Goal: Task Accomplishment & Management: Manage account settings

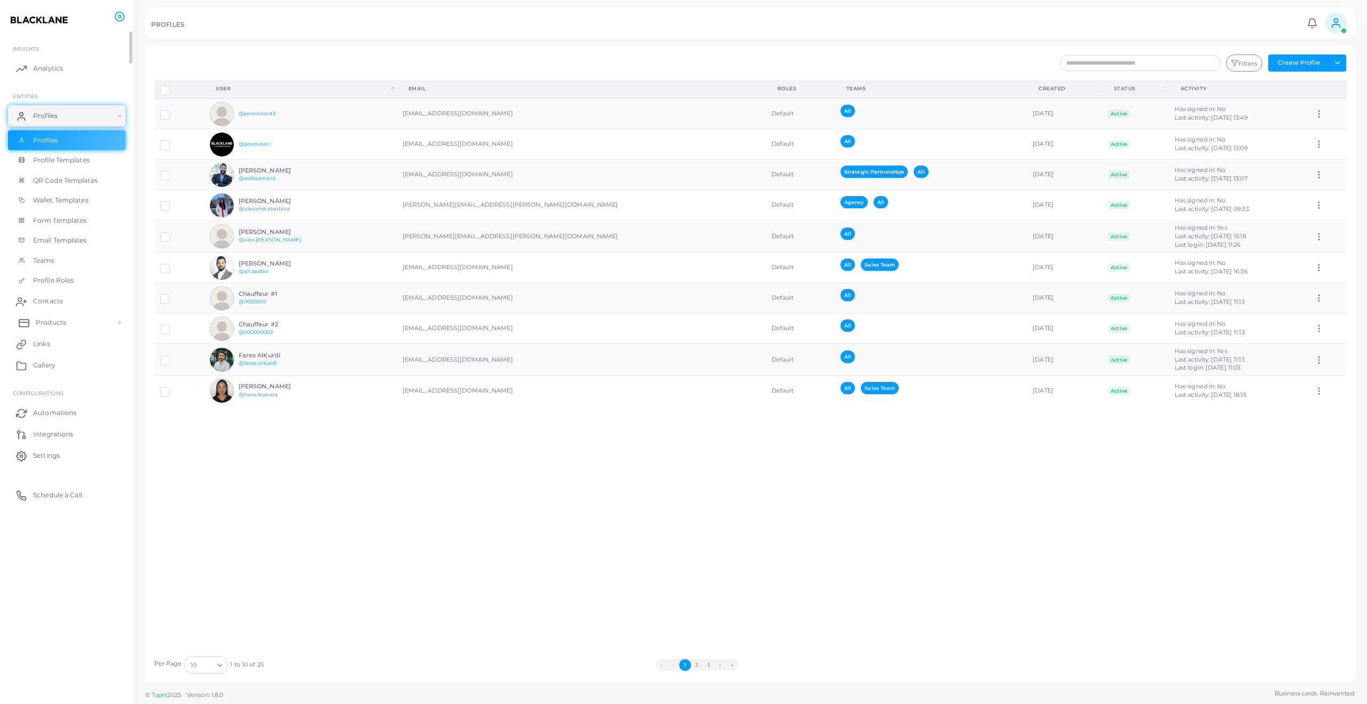
click at [48, 322] on span "Products" at bounding box center [51, 323] width 30 height 10
click at [48, 342] on span "Products" at bounding box center [51, 347] width 30 height 10
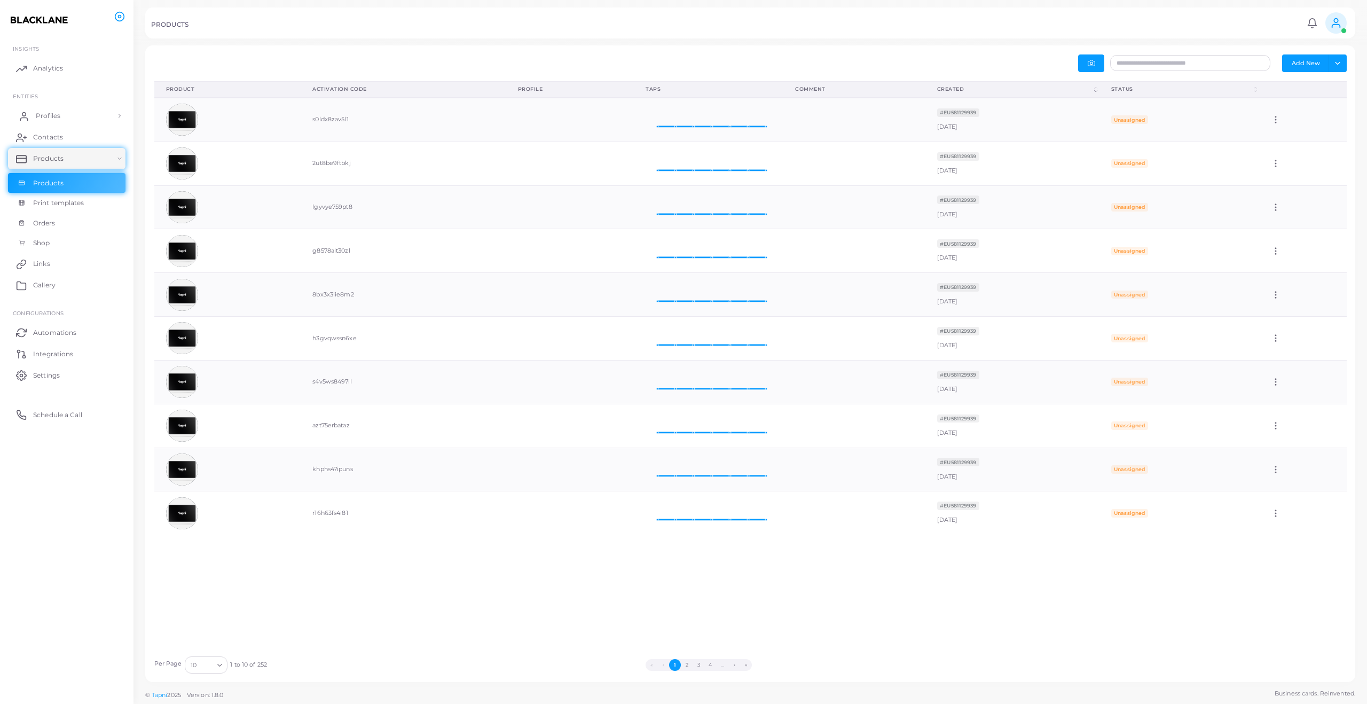
click at [68, 116] on link "Profiles" at bounding box center [66, 115] width 117 height 21
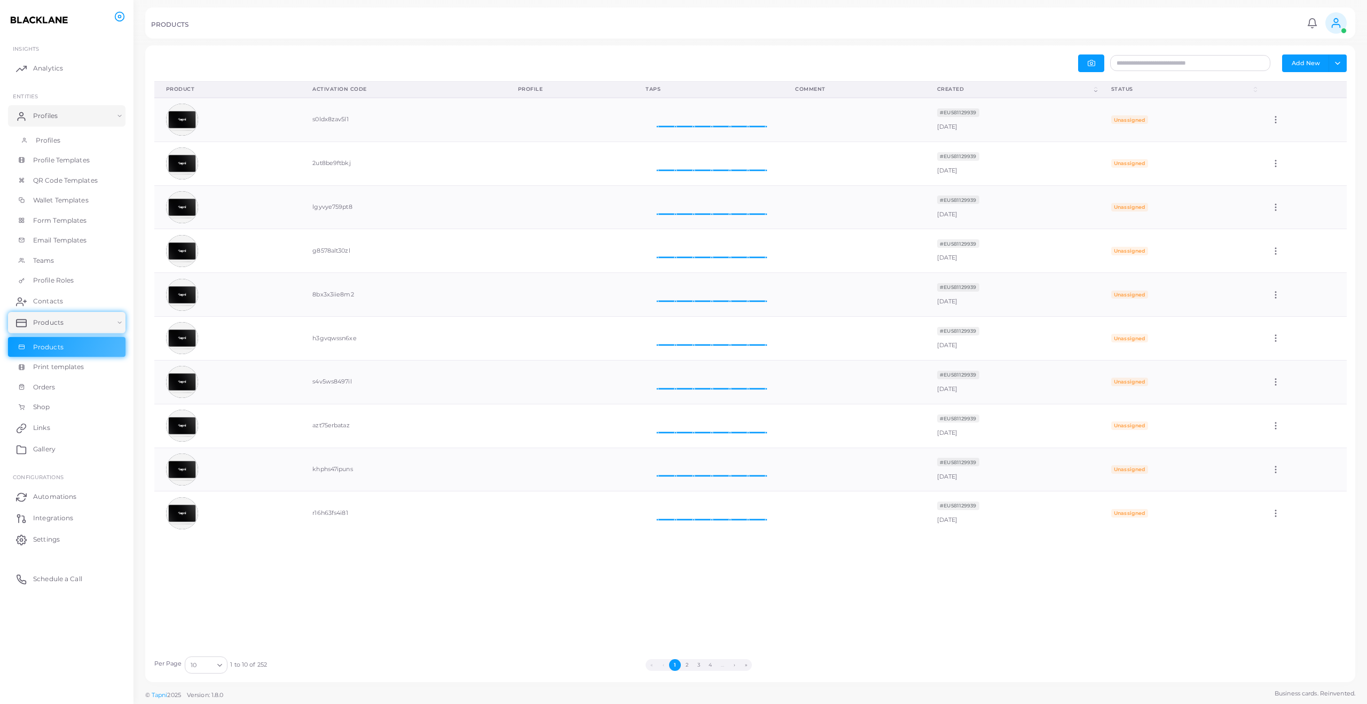
click at [61, 144] on link "Profiles" at bounding box center [66, 140] width 117 height 20
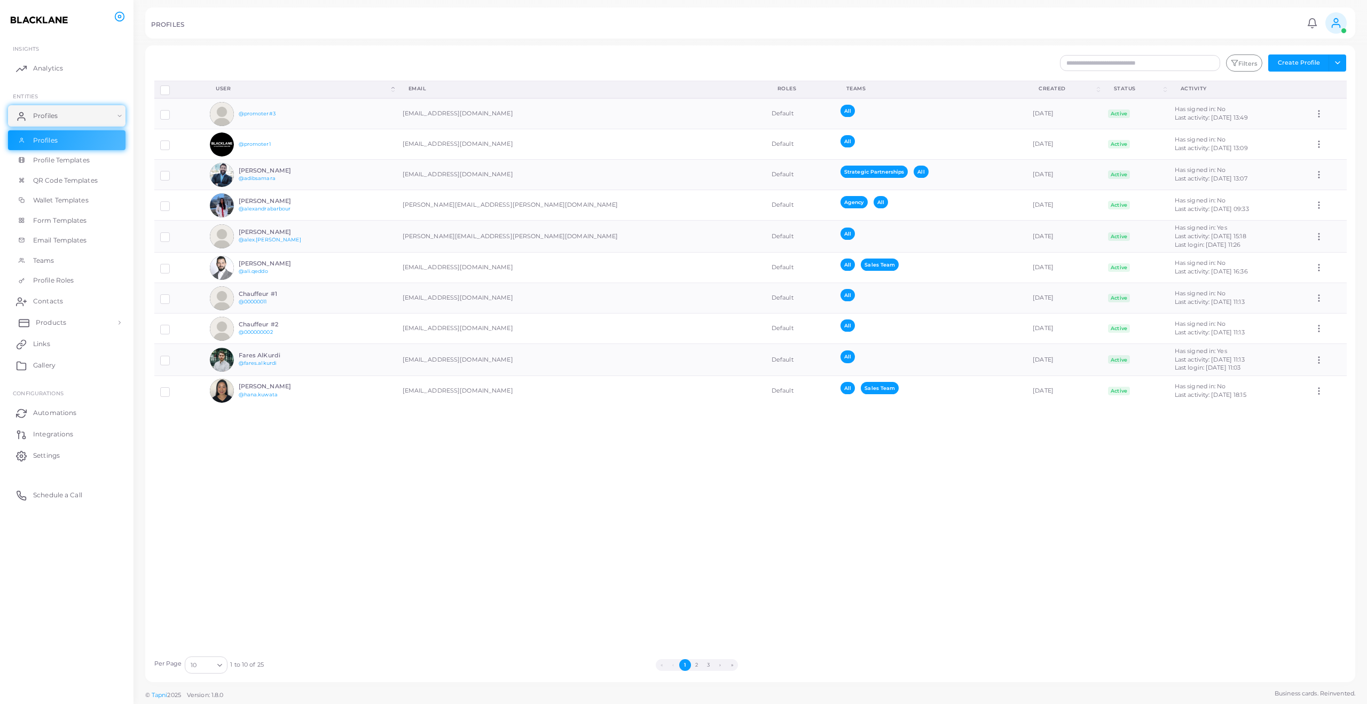
click at [59, 321] on span "Products" at bounding box center [51, 323] width 30 height 10
click at [53, 342] on span "Products" at bounding box center [51, 347] width 30 height 10
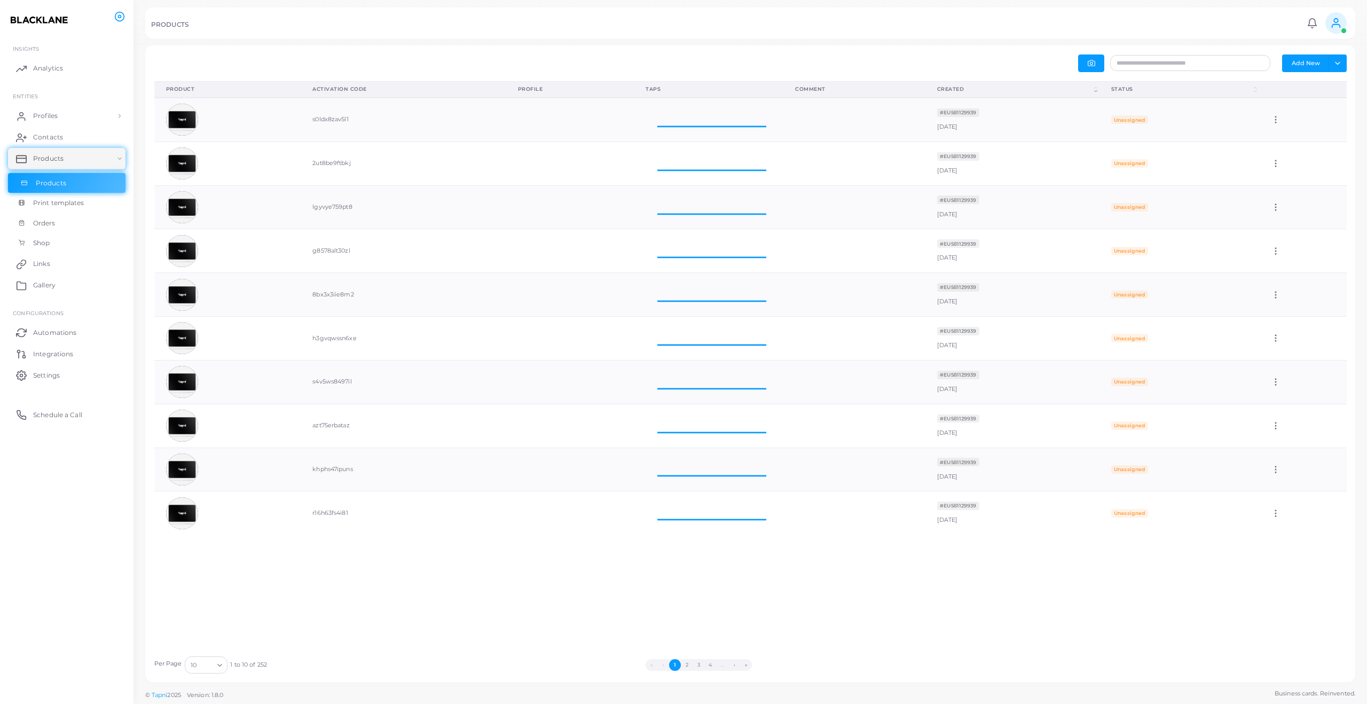
scroll to position [43, 150]
click at [100, 119] on link "Profiles" at bounding box center [66, 115] width 117 height 21
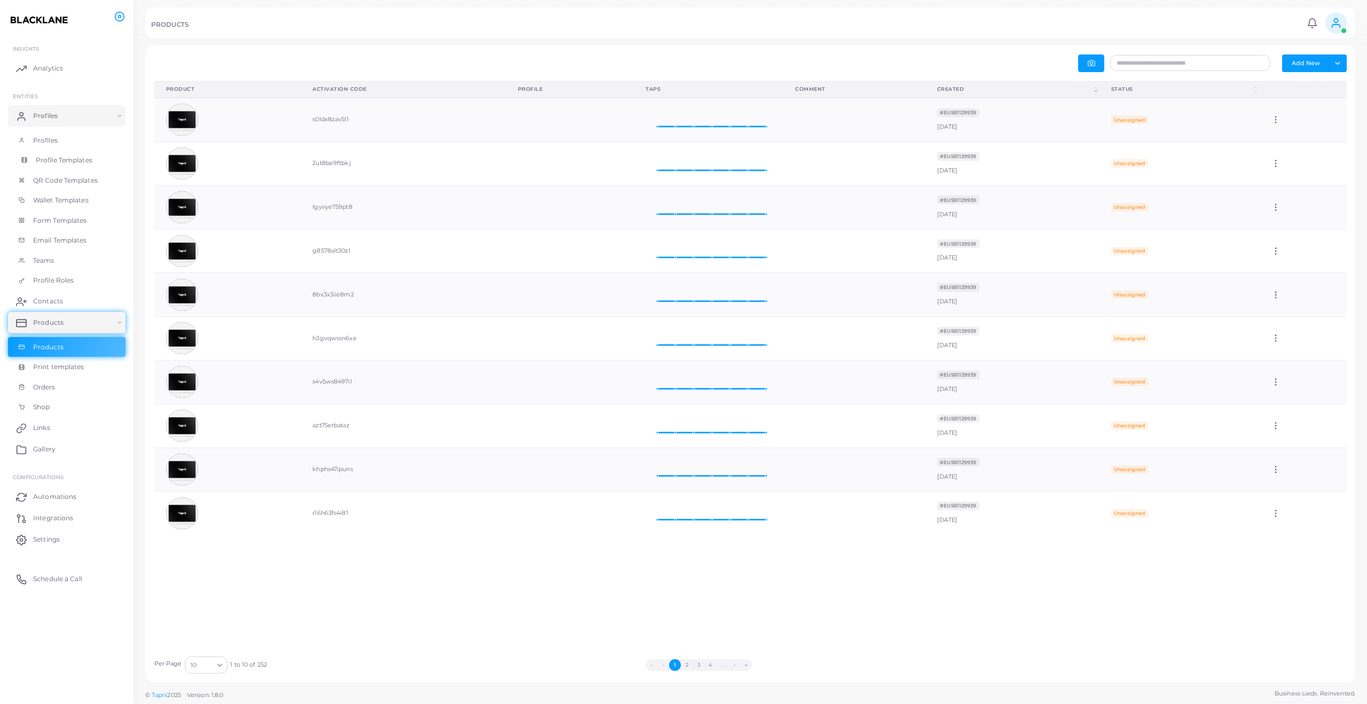
click at [82, 157] on span "Profile Templates" at bounding box center [64, 160] width 57 height 10
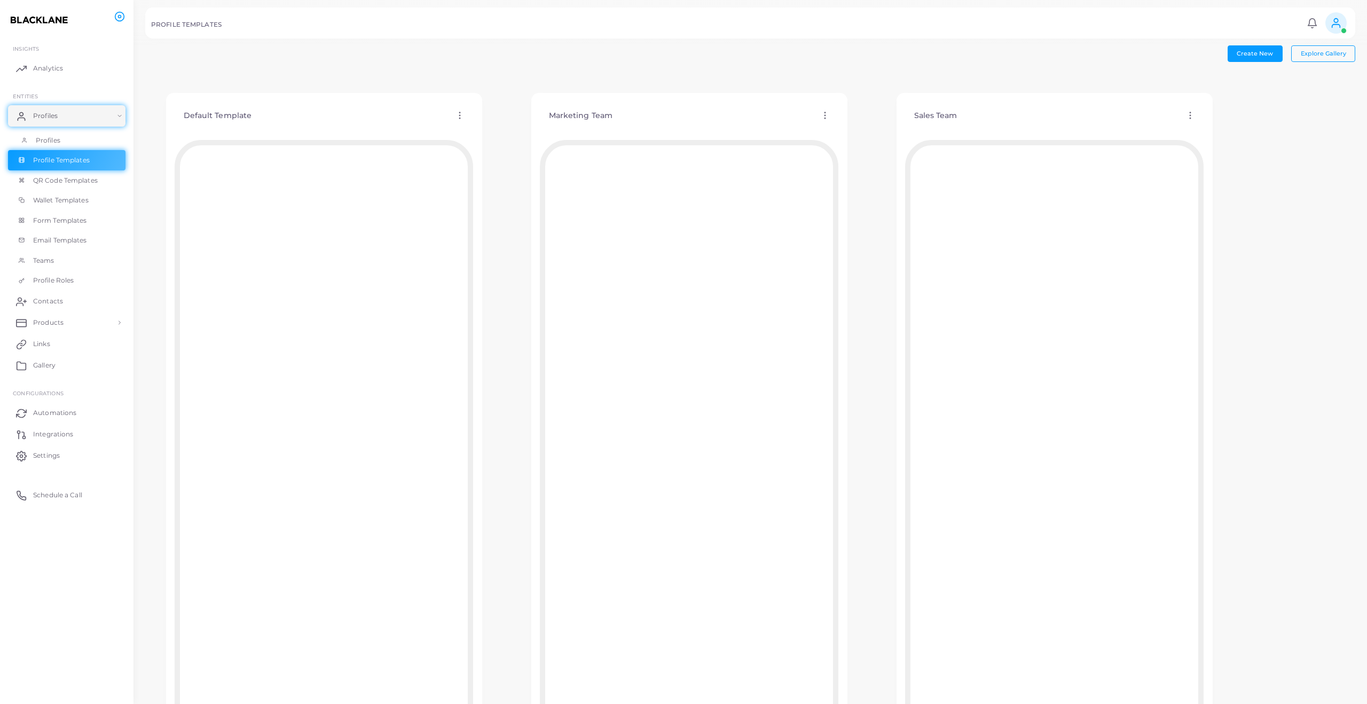
click at [65, 144] on link "Profiles" at bounding box center [66, 140] width 117 height 20
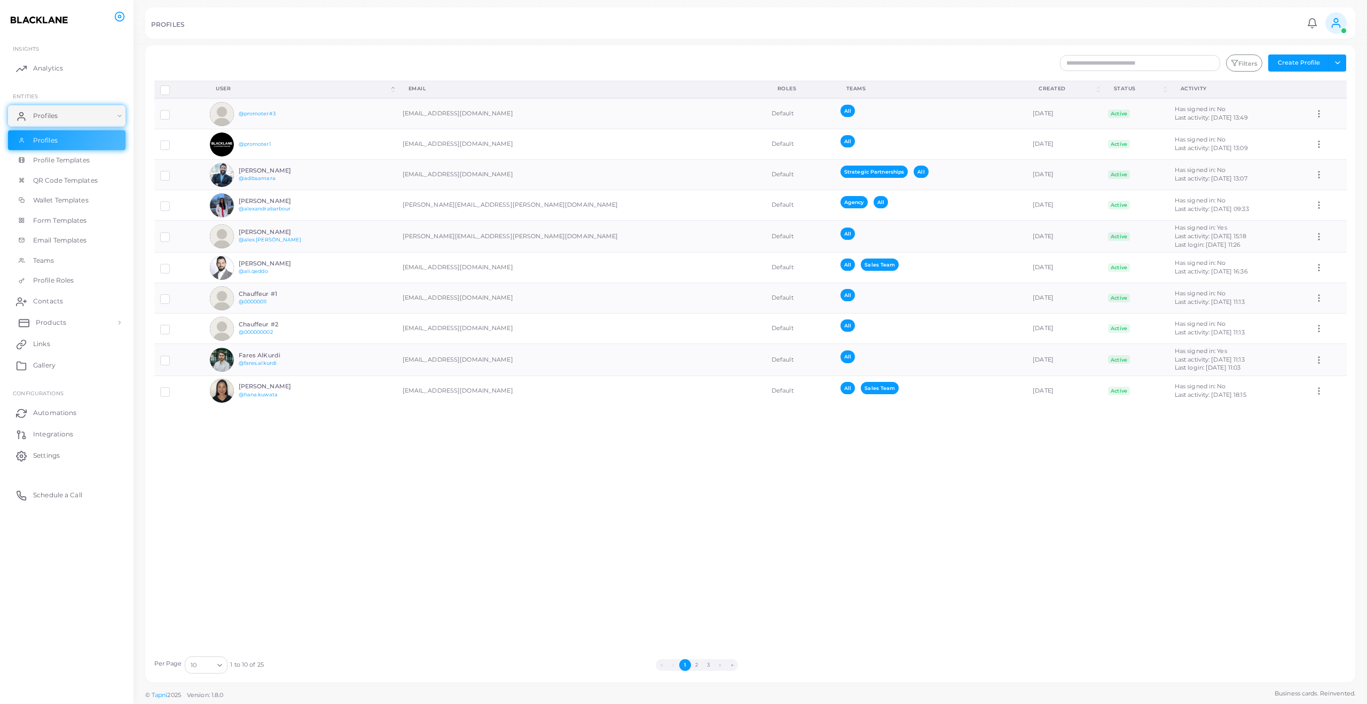
click at [51, 326] on span "Products" at bounding box center [51, 323] width 30 height 10
click at [50, 347] on span "Products" at bounding box center [51, 347] width 30 height 10
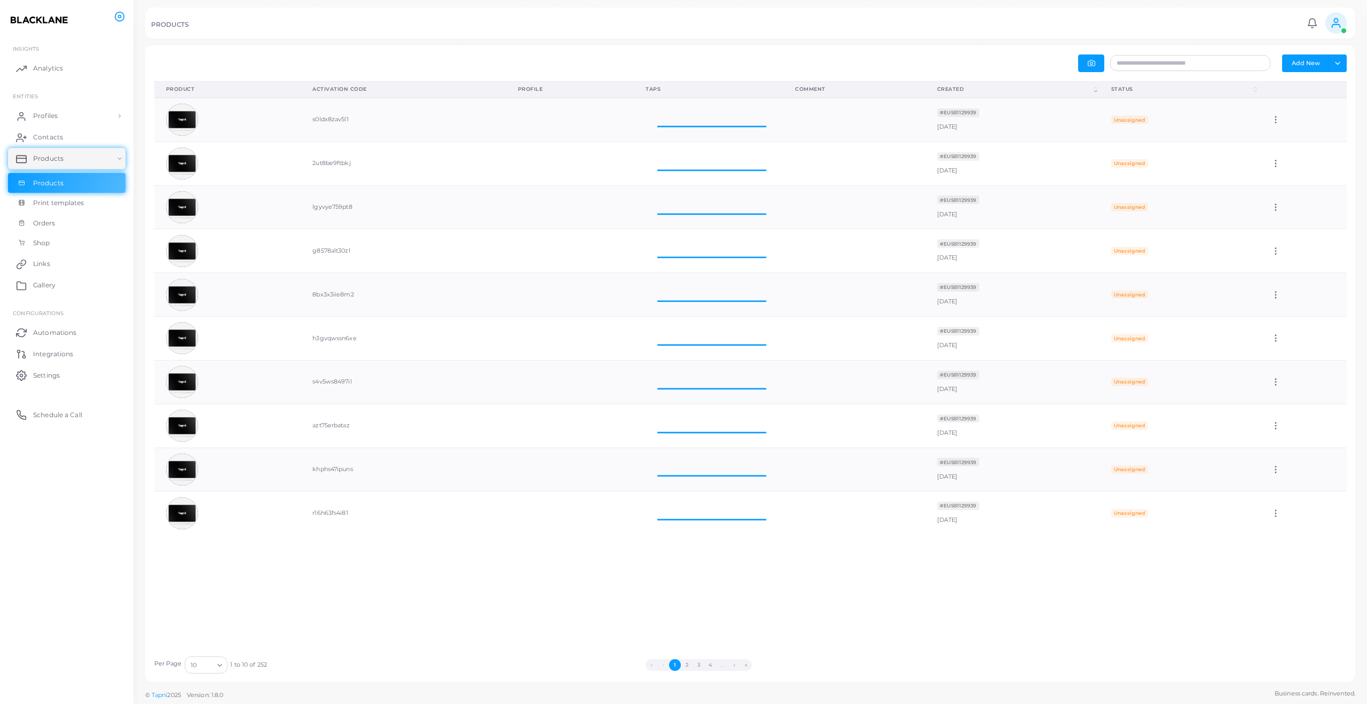
scroll to position [43, 150]
click at [67, 115] on link "Profiles" at bounding box center [66, 115] width 117 height 21
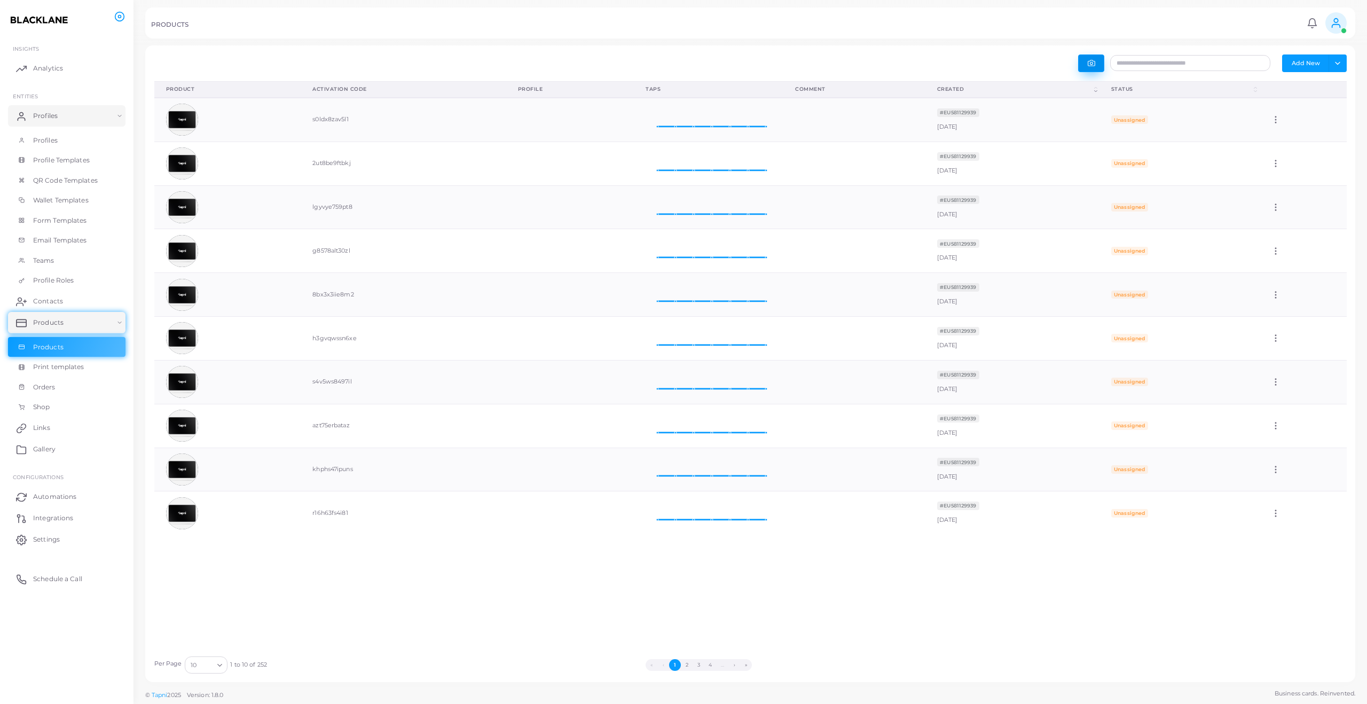
click at [1094, 64] on icon "button" at bounding box center [1091, 62] width 7 height 7
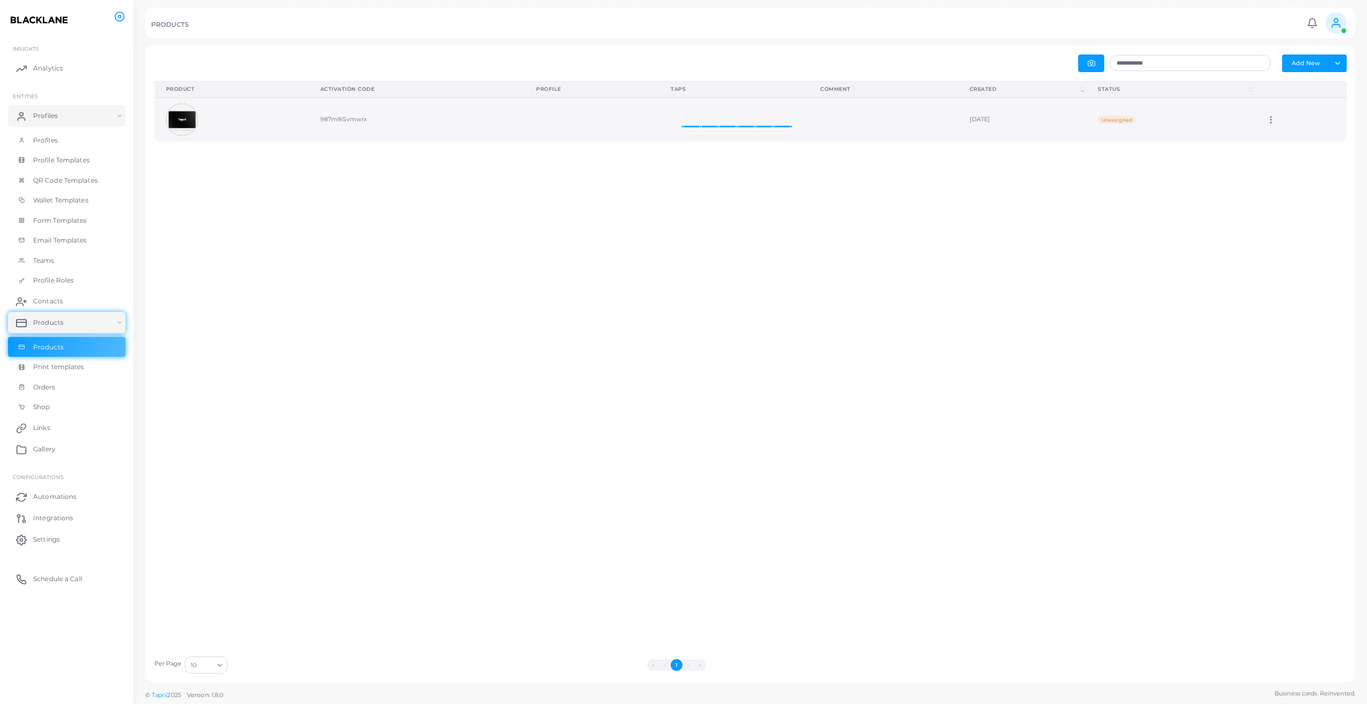
click at [1276, 122] on icon at bounding box center [1271, 120] width 10 height 10
click at [1298, 136] on icon at bounding box center [1296, 135] width 9 height 9
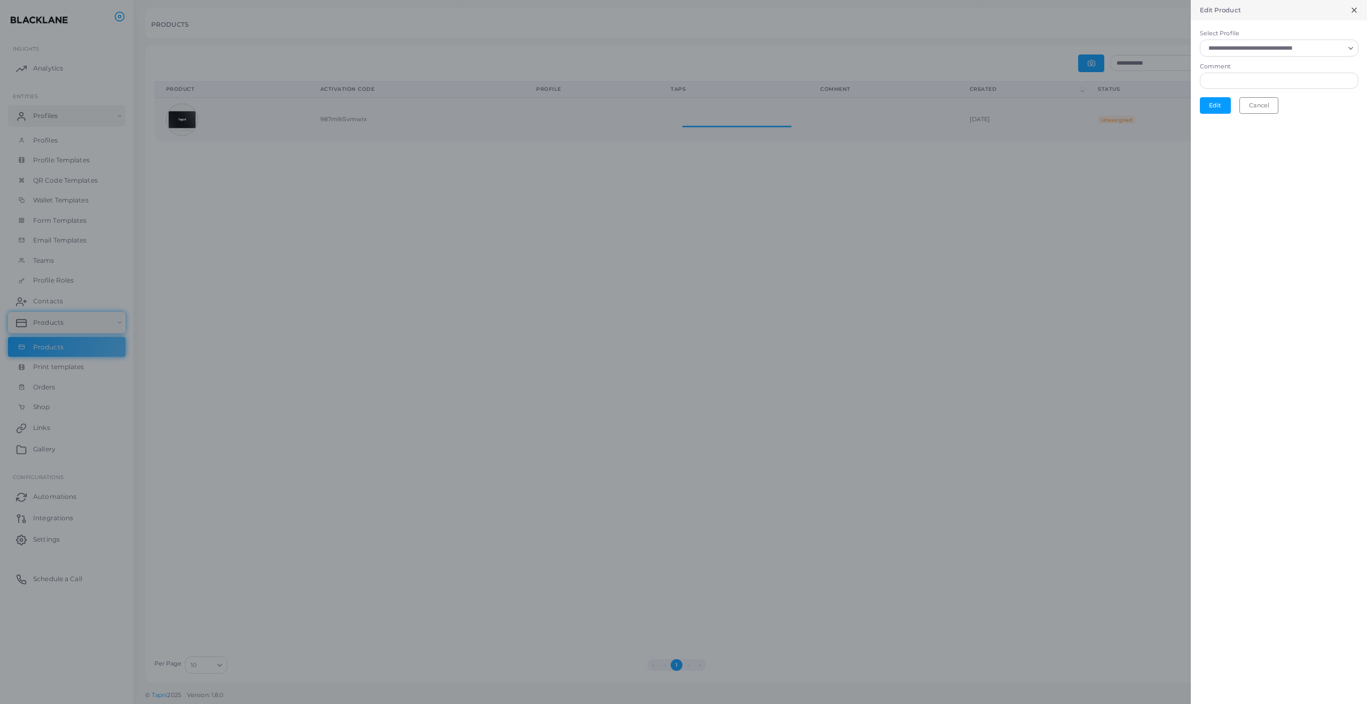
scroll to position [1, 1]
click at [1271, 53] on input "Select Profile" at bounding box center [1274, 48] width 139 height 12
click at [1257, 73] on span "Stripe Payment" at bounding box center [1250, 72] width 46 height 7
click at [1245, 85] on input "Comment" at bounding box center [1279, 83] width 159 height 16
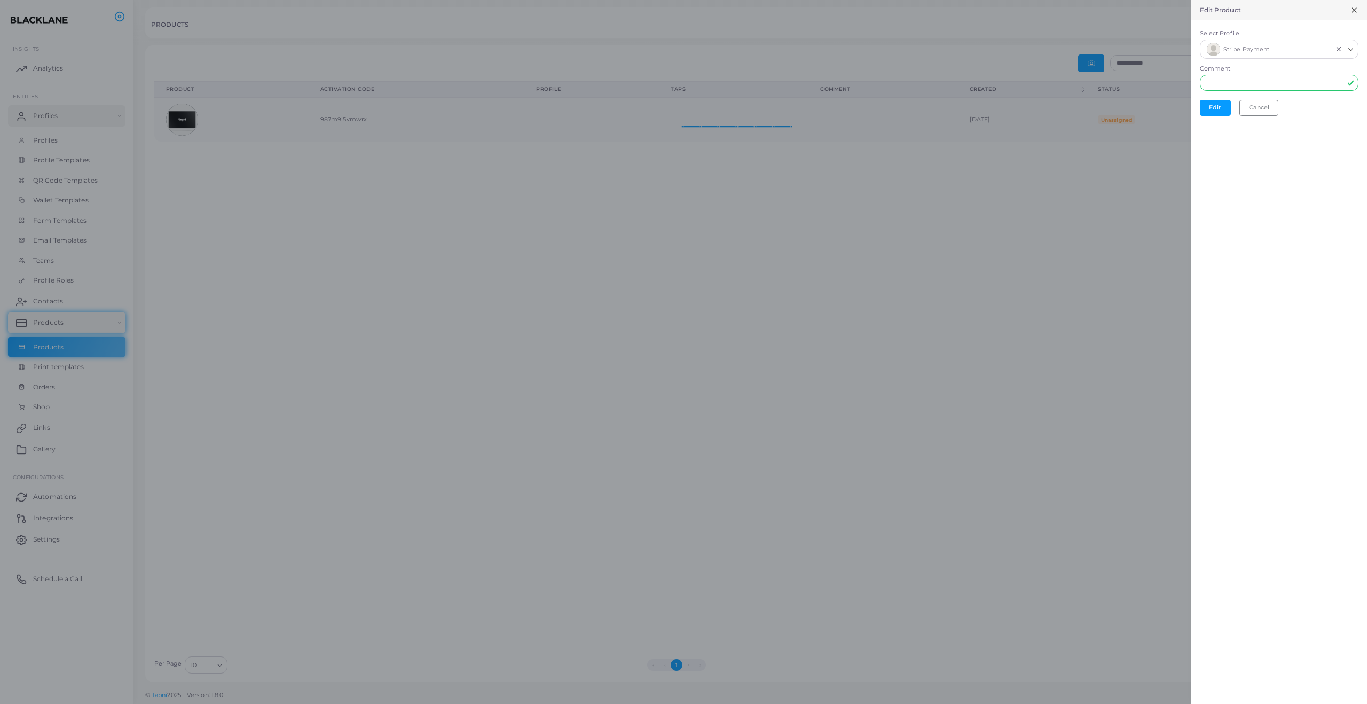
click at [1313, 140] on div "Edit Product Select Profile Stripe Payment Loading... Comment Edit Cancel" at bounding box center [1279, 352] width 176 height 704
click at [1287, 81] on input "Comment" at bounding box center [1279, 83] width 159 height 16
click at [1222, 106] on button "Edit" at bounding box center [1215, 108] width 31 height 16
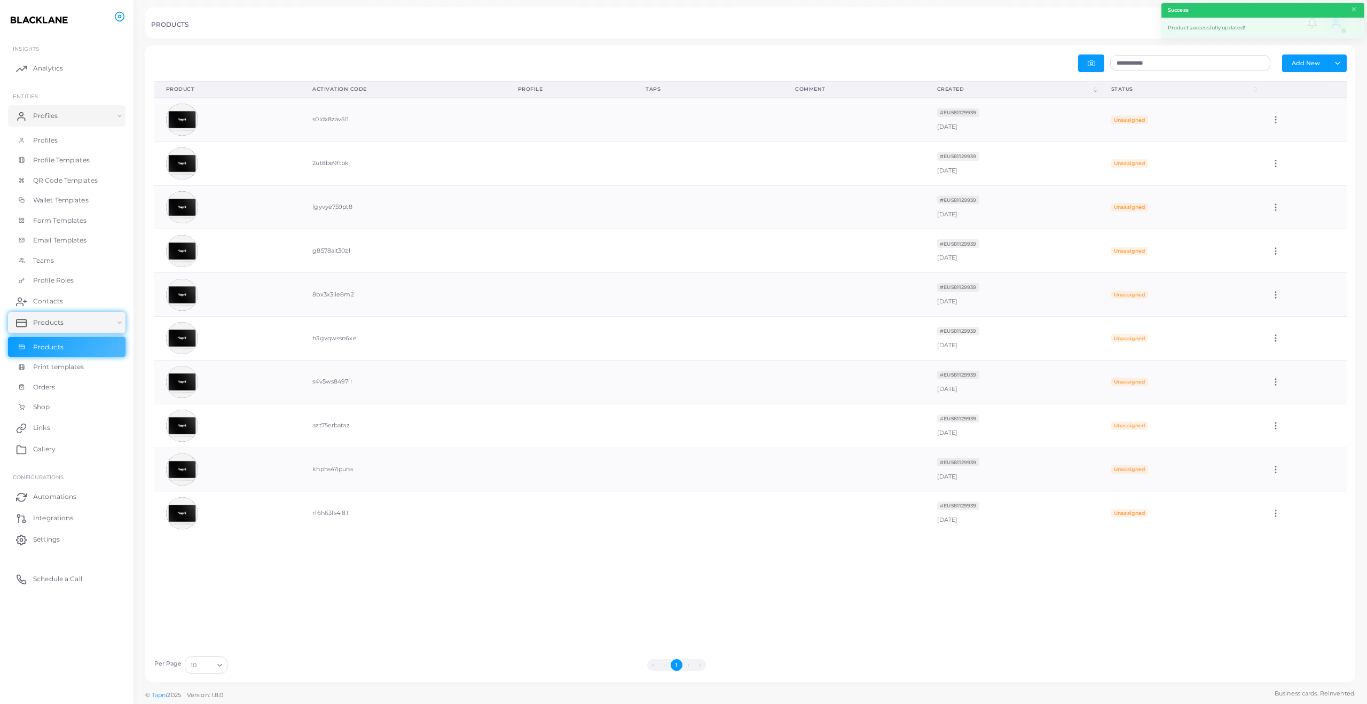
scroll to position [1, 1]
click at [1097, 65] on button "button" at bounding box center [1091, 63] width 26 height 18
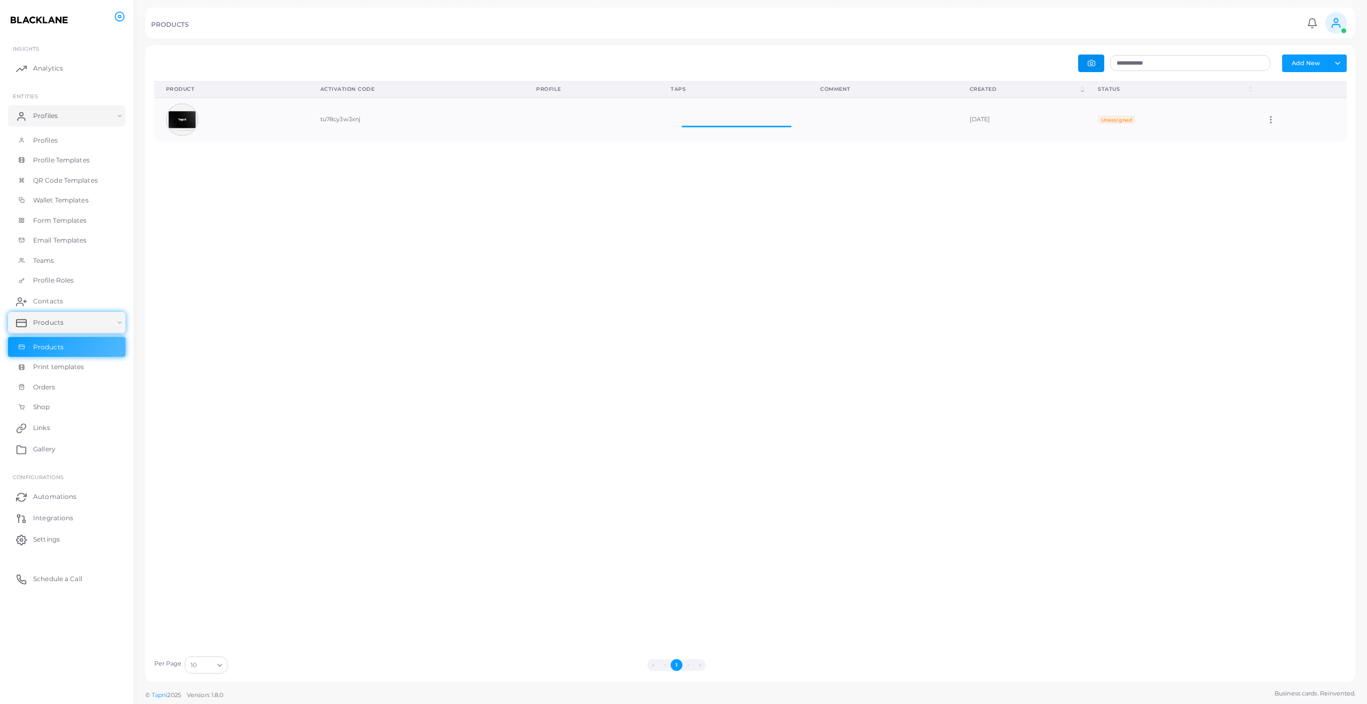
scroll to position [43, 150]
click at [1276, 123] on icon at bounding box center [1271, 120] width 10 height 10
click at [1286, 137] on icon at bounding box center [1290, 136] width 9 height 9
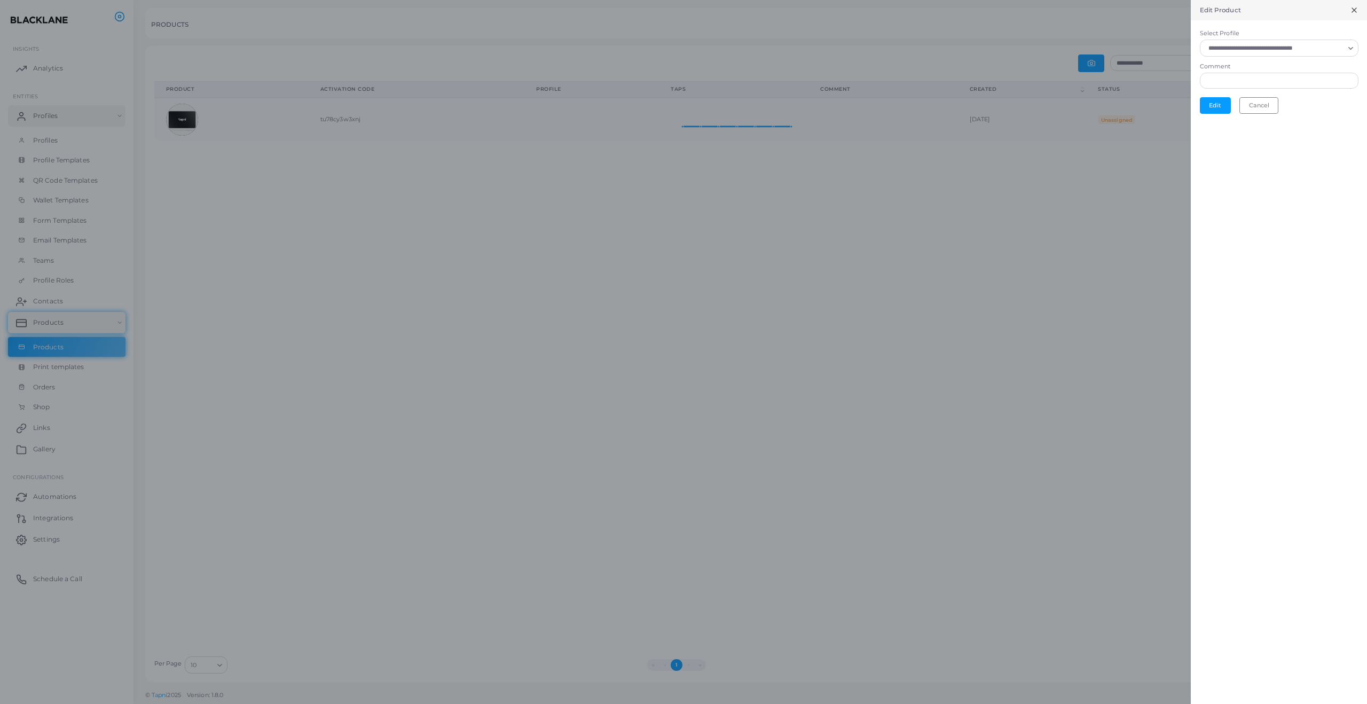
click at [1282, 50] on input "Select Profile" at bounding box center [1274, 48] width 139 height 12
click at [1272, 76] on span "Stripe Payment" at bounding box center [1250, 72] width 46 height 7
click at [1220, 108] on button "Edit" at bounding box center [1215, 108] width 31 height 16
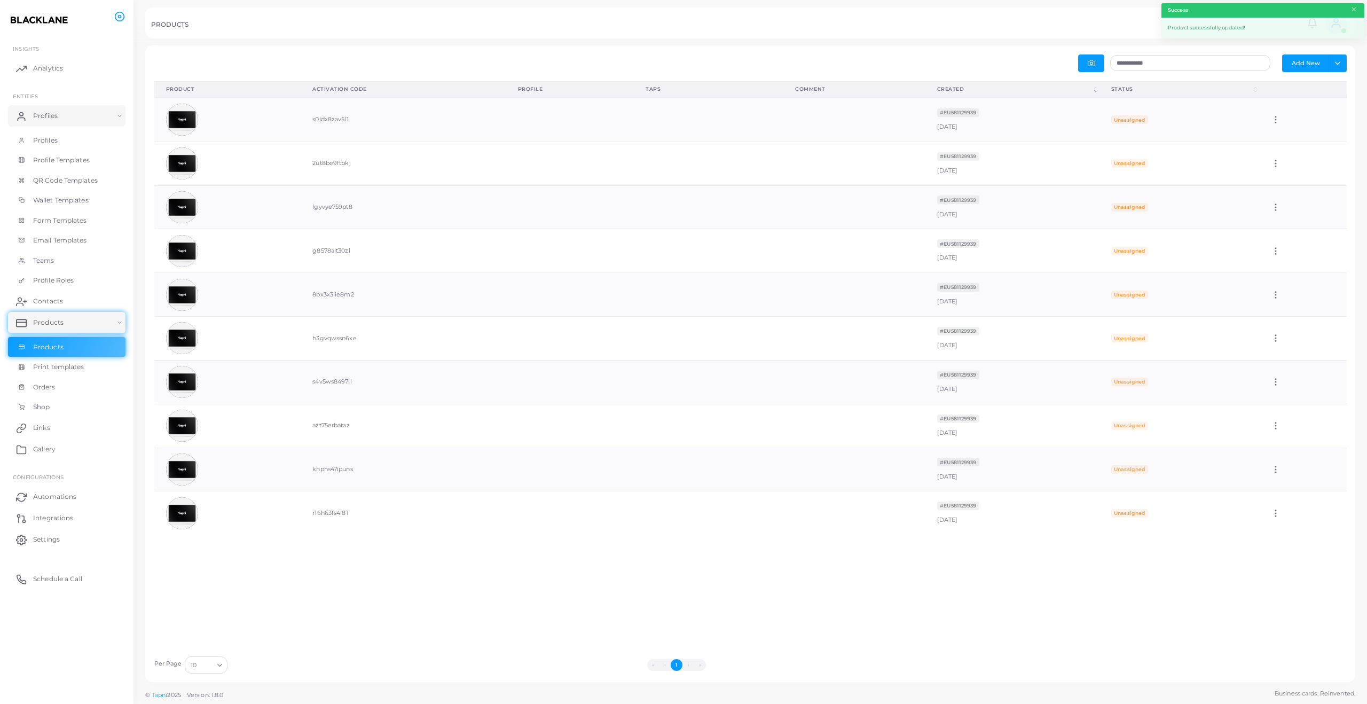
scroll to position [43, 150]
click at [1085, 69] on button "button" at bounding box center [1091, 63] width 26 height 18
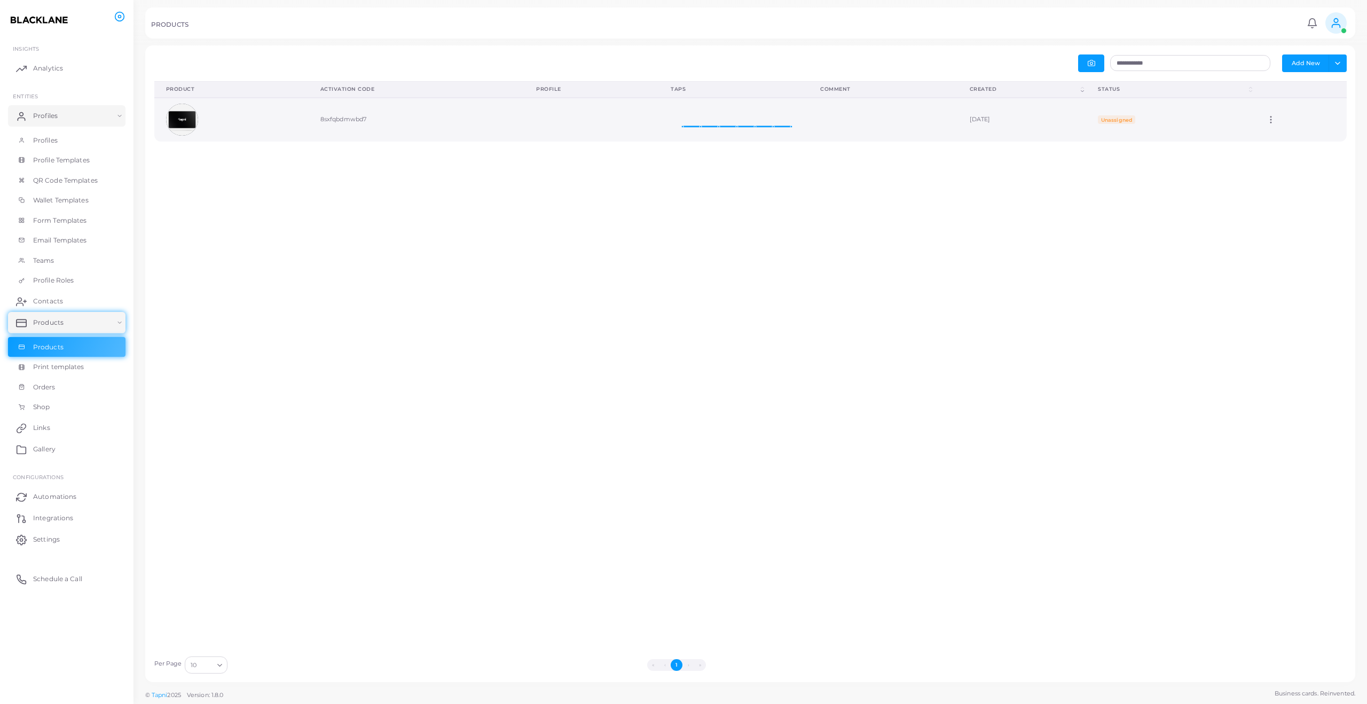
click at [1276, 120] on icon at bounding box center [1271, 120] width 10 height 10
click at [1291, 137] on icon at bounding box center [1295, 133] width 9 height 9
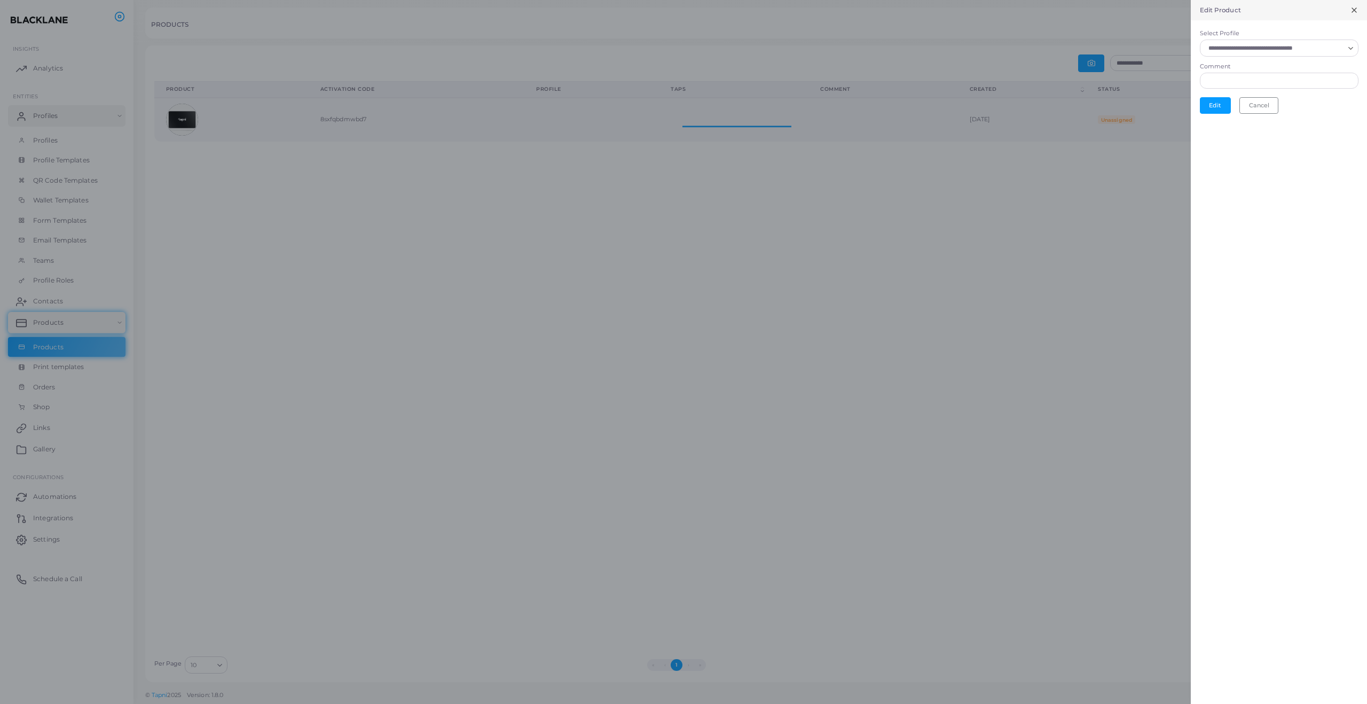
scroll to position [1, 1]
click at [1276, 50] on input "Select Profile" at bounding box center [1274, 48] width 139 height 12
click at [1272, 70] on span "Stripe Payment" at bounding box center [1250, 72] width 46 height 7
click at [1209, 105] on button "Edit" at bounding box center [1215, 108] width 31 height 16
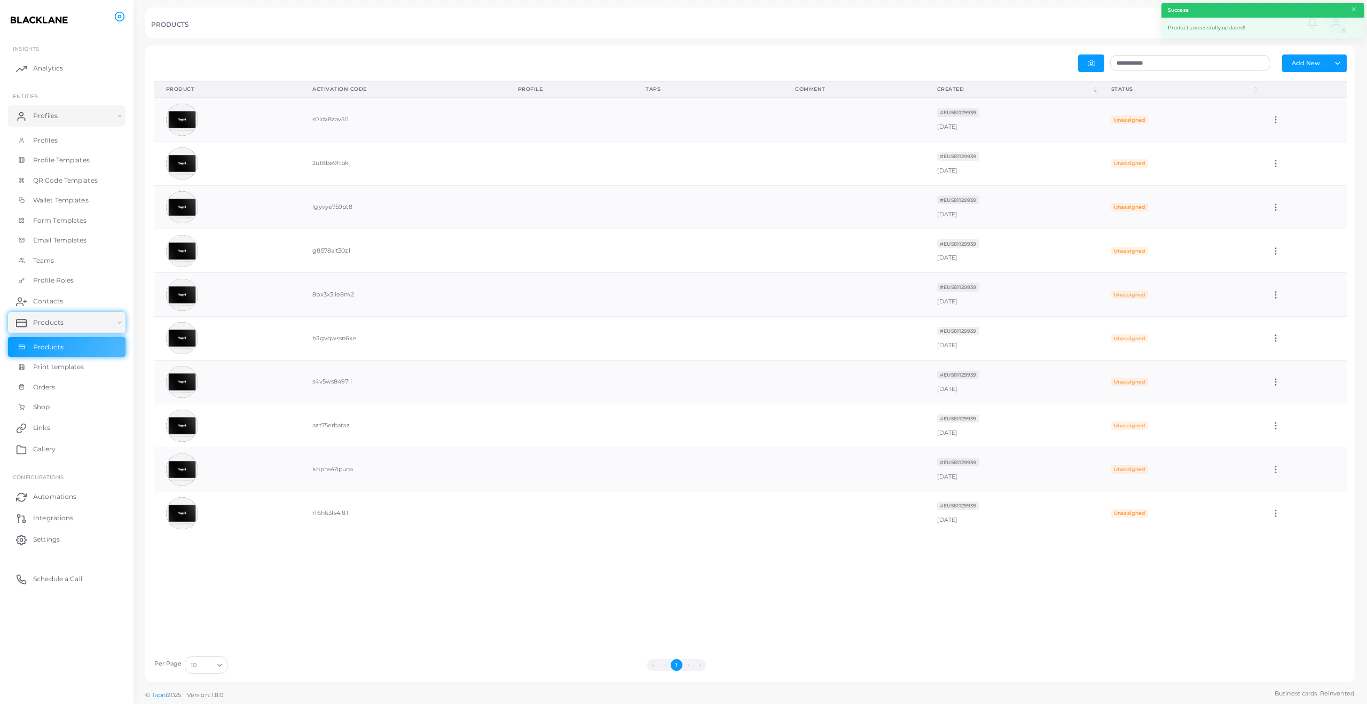
scroll to position [43, 150]
click at [1097, 62] on button "button" at bounding box center [1091, 63] width 26 height 18
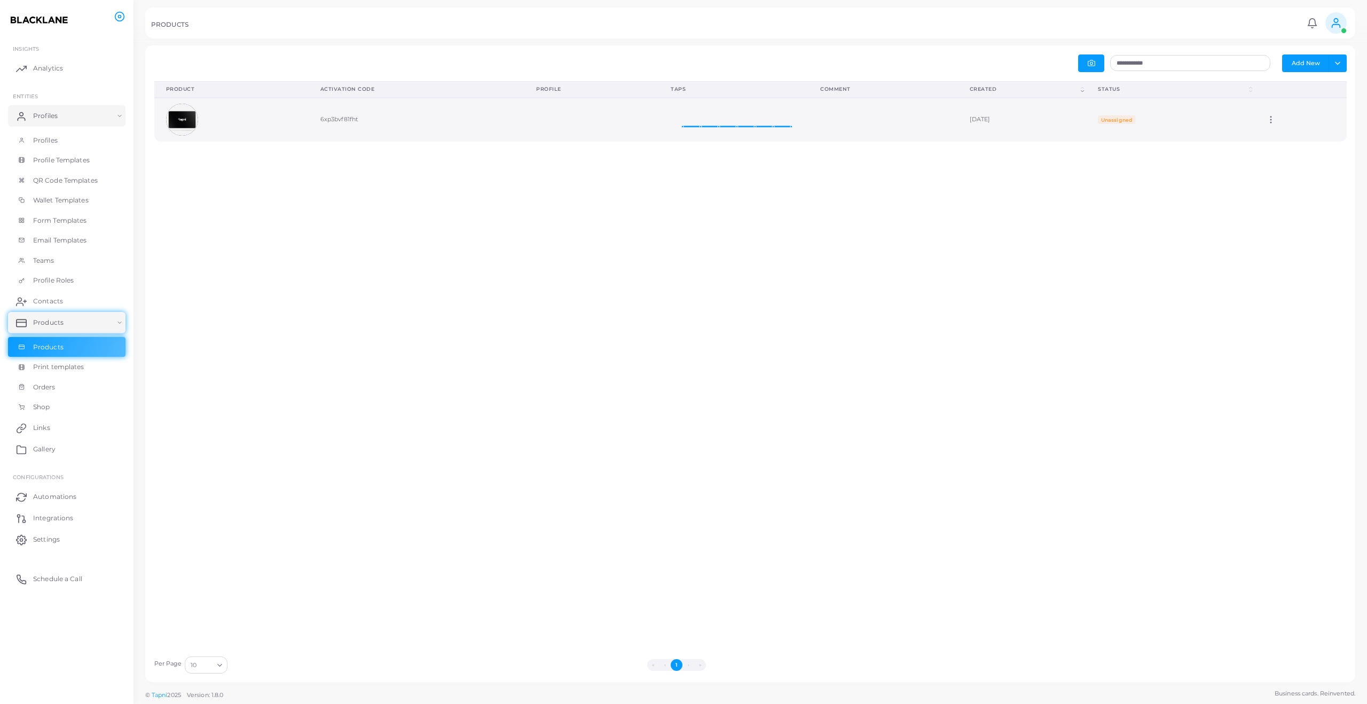
click at [1276, 124] on icon at bounding box center [1271, 120] width 10 height 10
click at [1293, 133] on icon at bounding box center [1293, 137] width 9 height 9
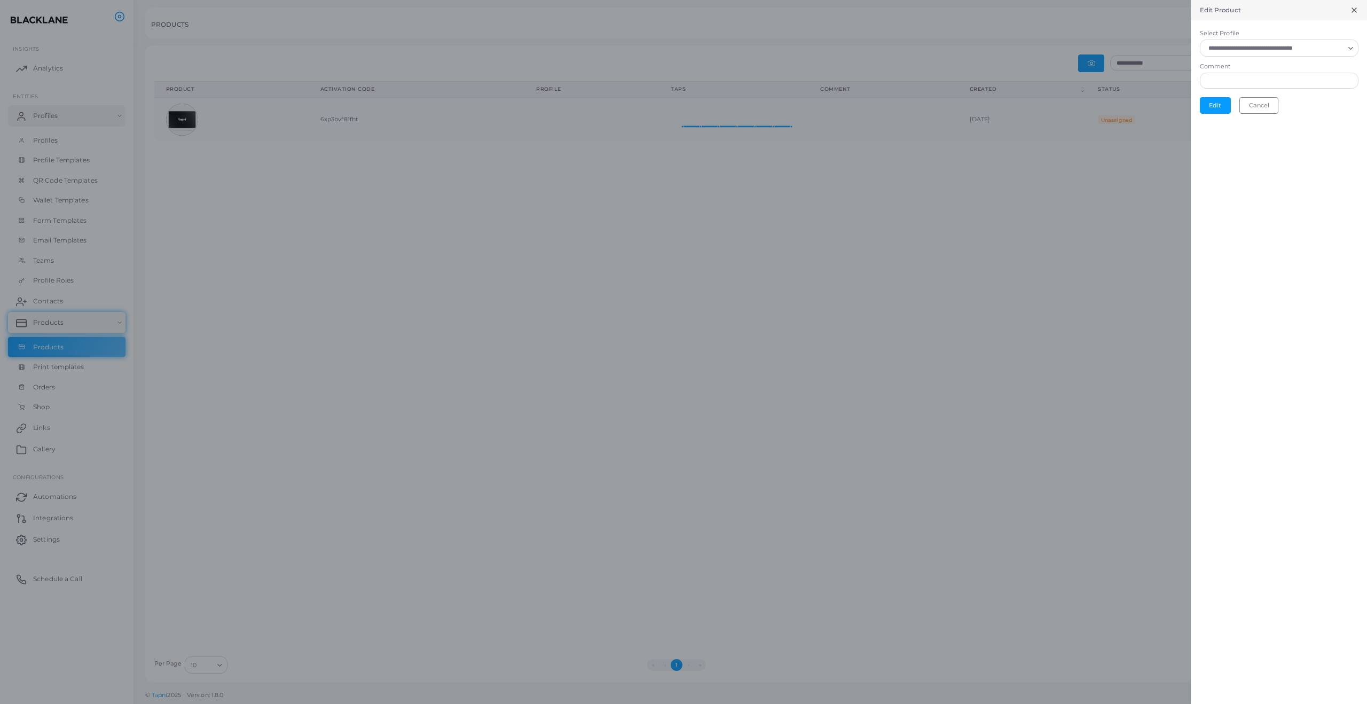
click at [1265, 52] on input "Select Profile" at bounding box center [1274, 48] width 139 height 12
click at [1261, 69] on span "Stripe Payment" at bounding box center [1250, 72] width 46 height 7
click at [1224, 105] on button "Edit" at bounding box center [1215, 108] width 31 height 16
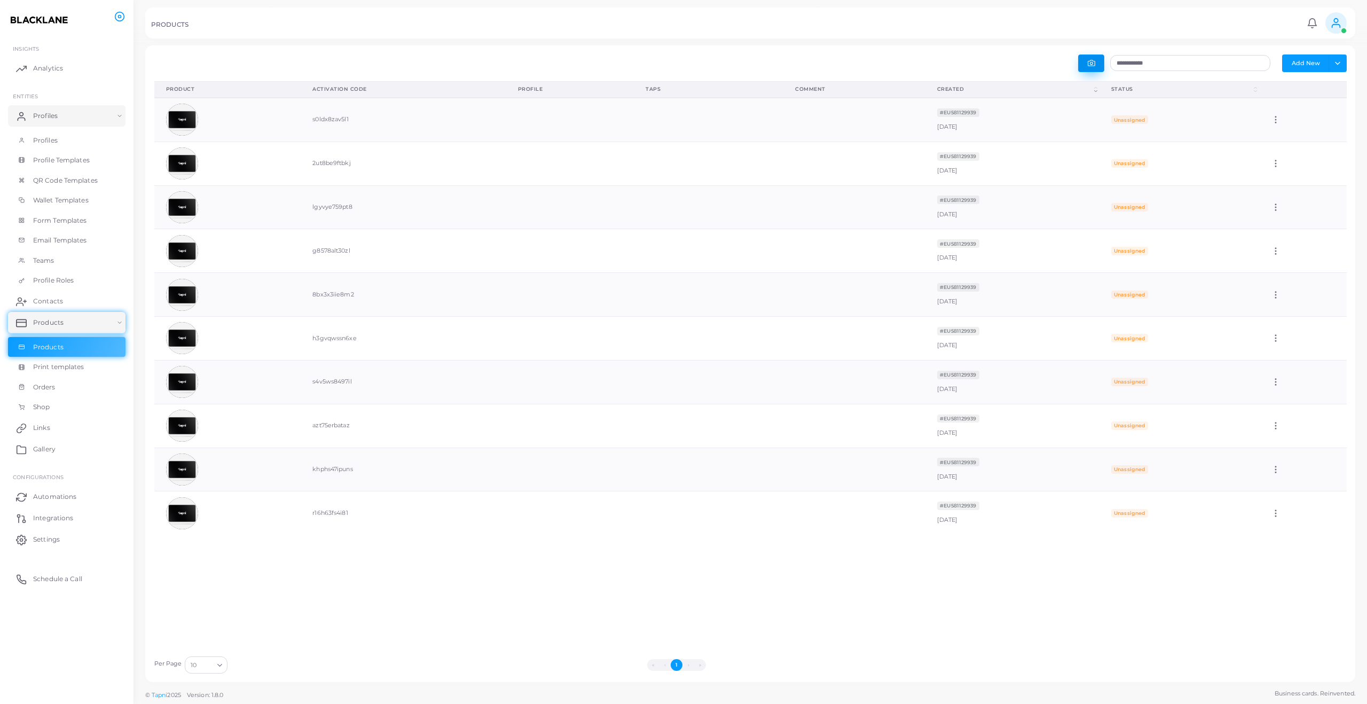
click at [1092, 64] on icon "button" at bounding box center [1091, 62] width 7 height 7
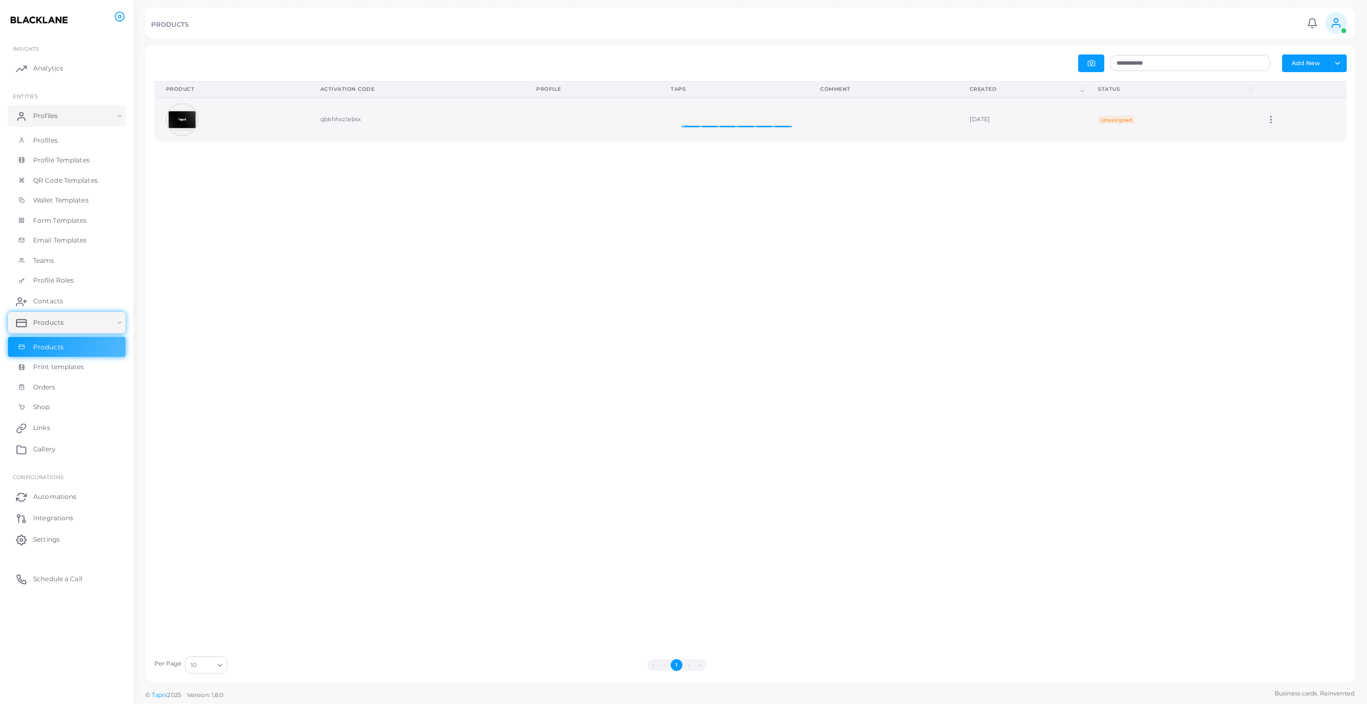
click at [1276, 115] on icon at bounding box center [1271, 120] width 10 height 10
click at [1292, 132] on icon at bounding box center [1293, 128] width 9 height 9
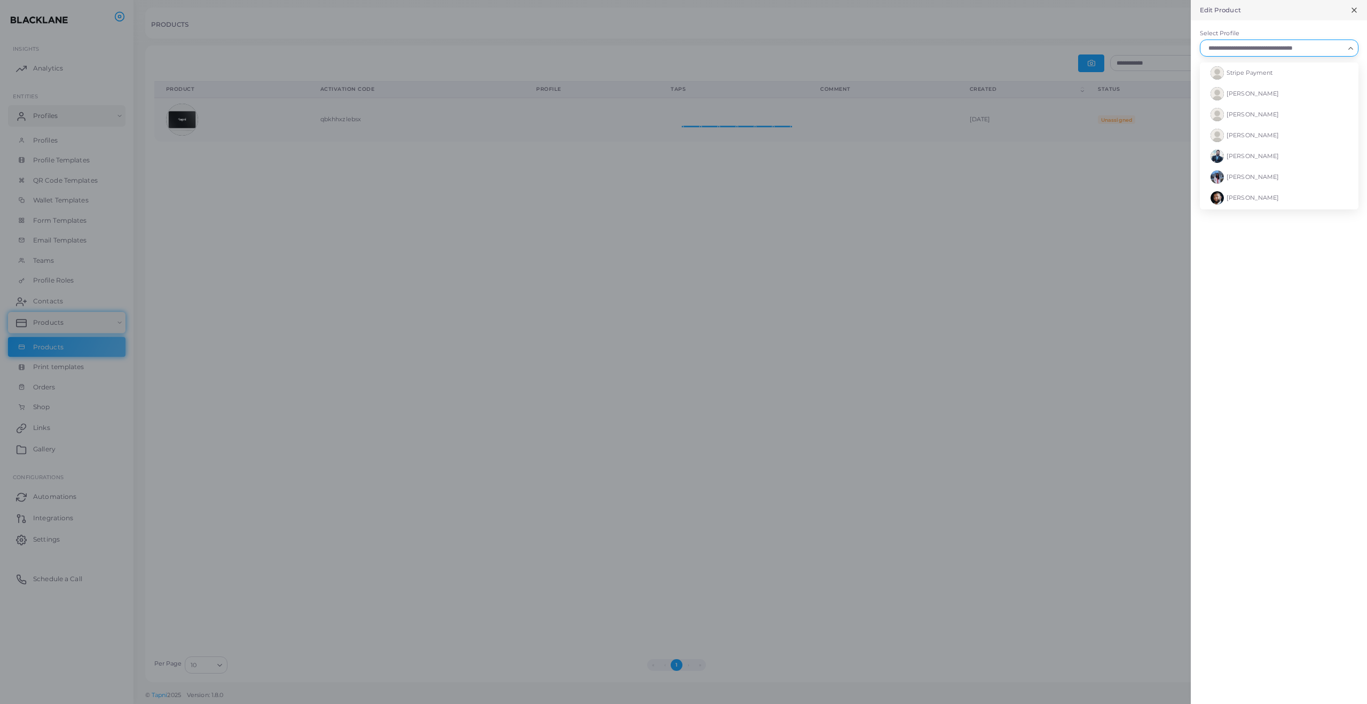
click at [1271, 49] on input "Select Profile" at bounding box center [1274, 48] width 139 height 12
click at [1261, 67] on li "Stripe Payment" at bounding box center [1279, 72] width 159 height 21
click at [1216, 108] on button "Edit" at bounding box center [1215, 108] width 31 height 16
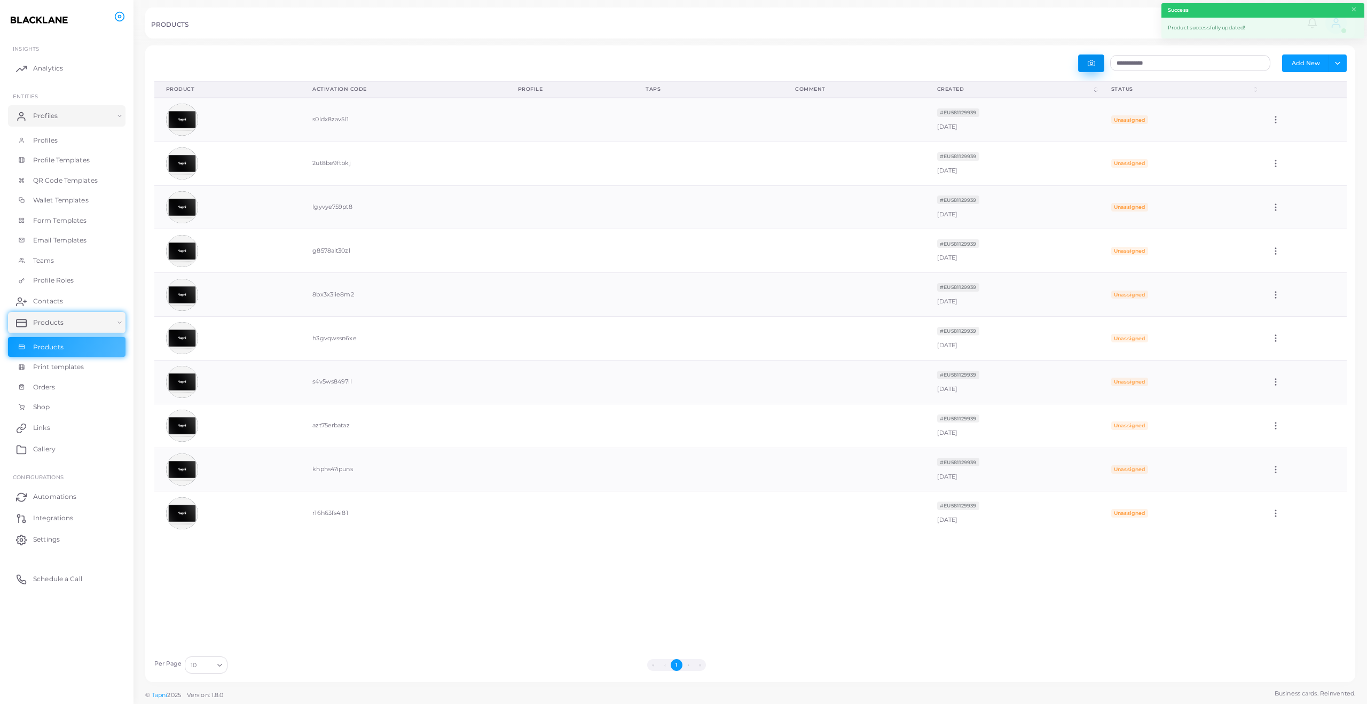
click at [1090, 63] on circle "button" at bounding box center [1091, 63] width 3 height 3
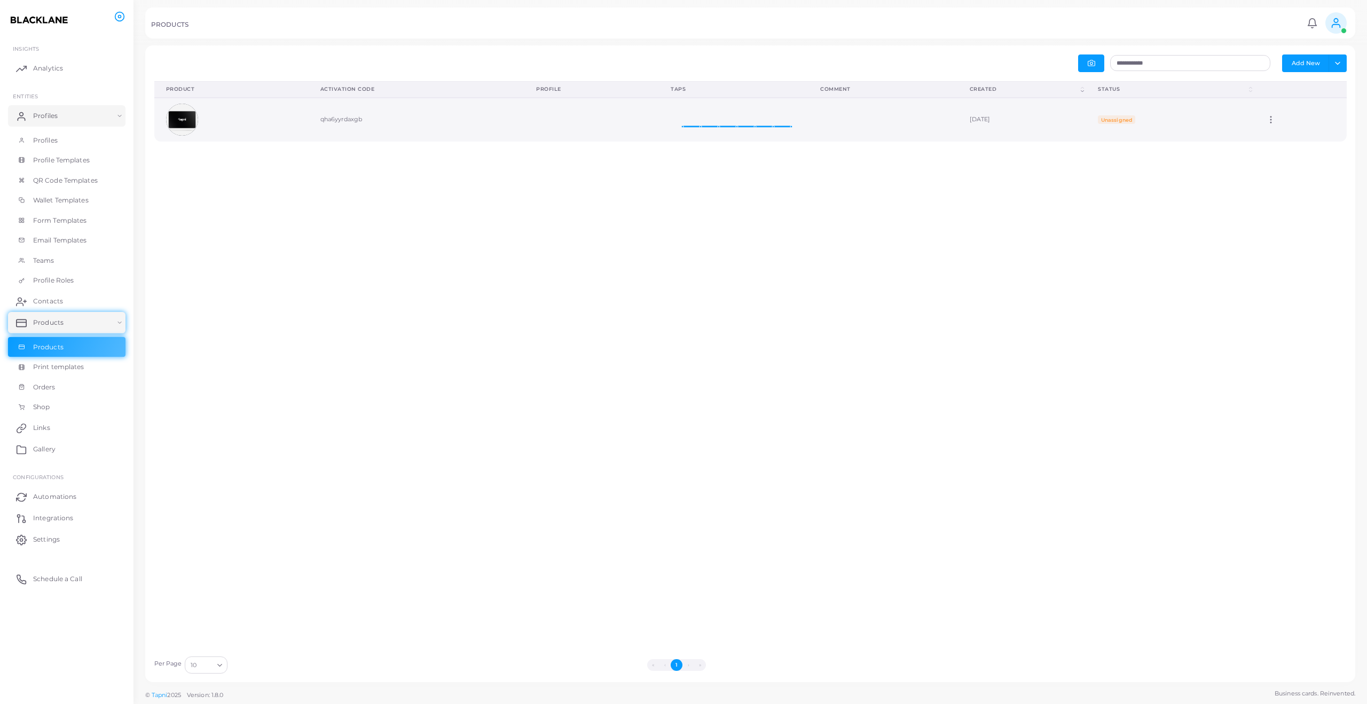
click at [1282, 112] on td "Edit" at bounding box center [1300, 120] width 92 height 44
click at [1276, 119] on icon at bounding box center [1271, 120] width 10 height 10
click at [1294, 134] on icon at bounding box center [1297, 132] width 9 height 9
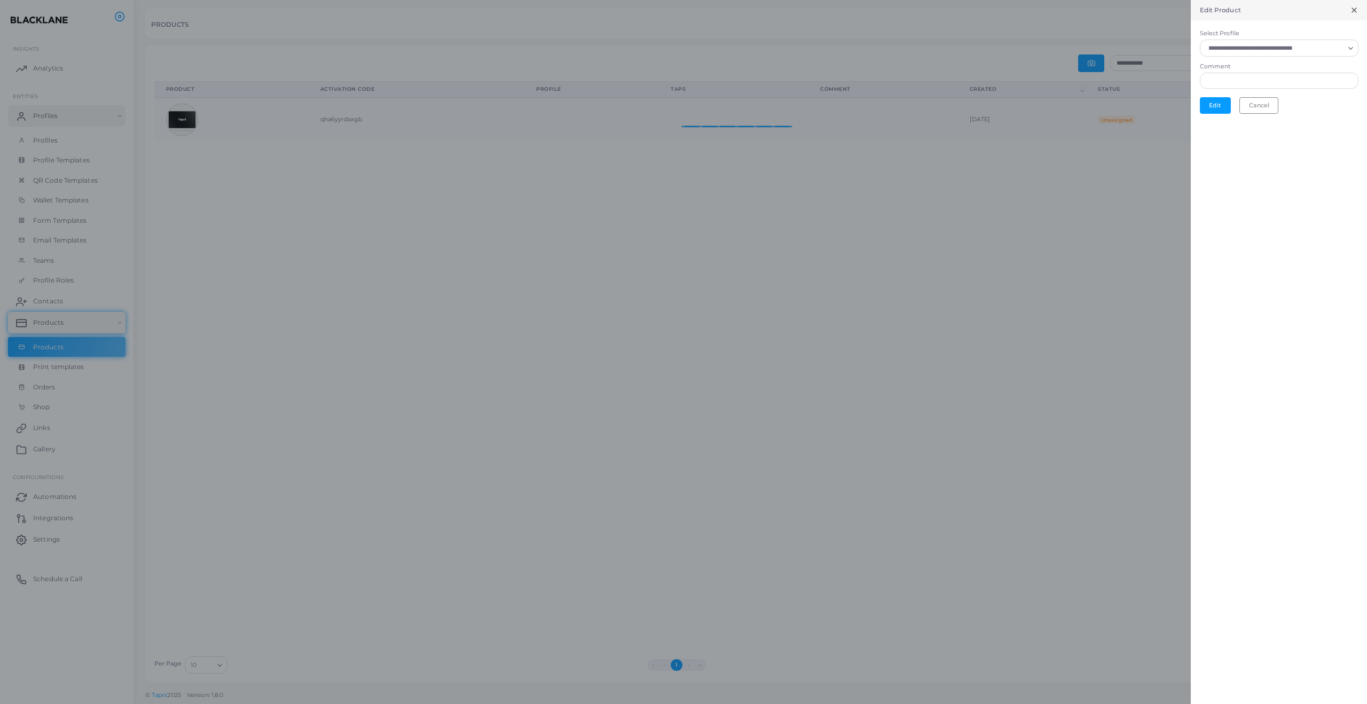
click at [1285, 52] on input "Select Profile" at bounding box center [1274, 48] width 139 height 12
click at [1280, 70] on li "Stripe Payment" at bounding box center [1279, 72] width 159 height 21
click at [1223, 106] on button "Edit" at bounding box center [1215, 108] width 31 height 16
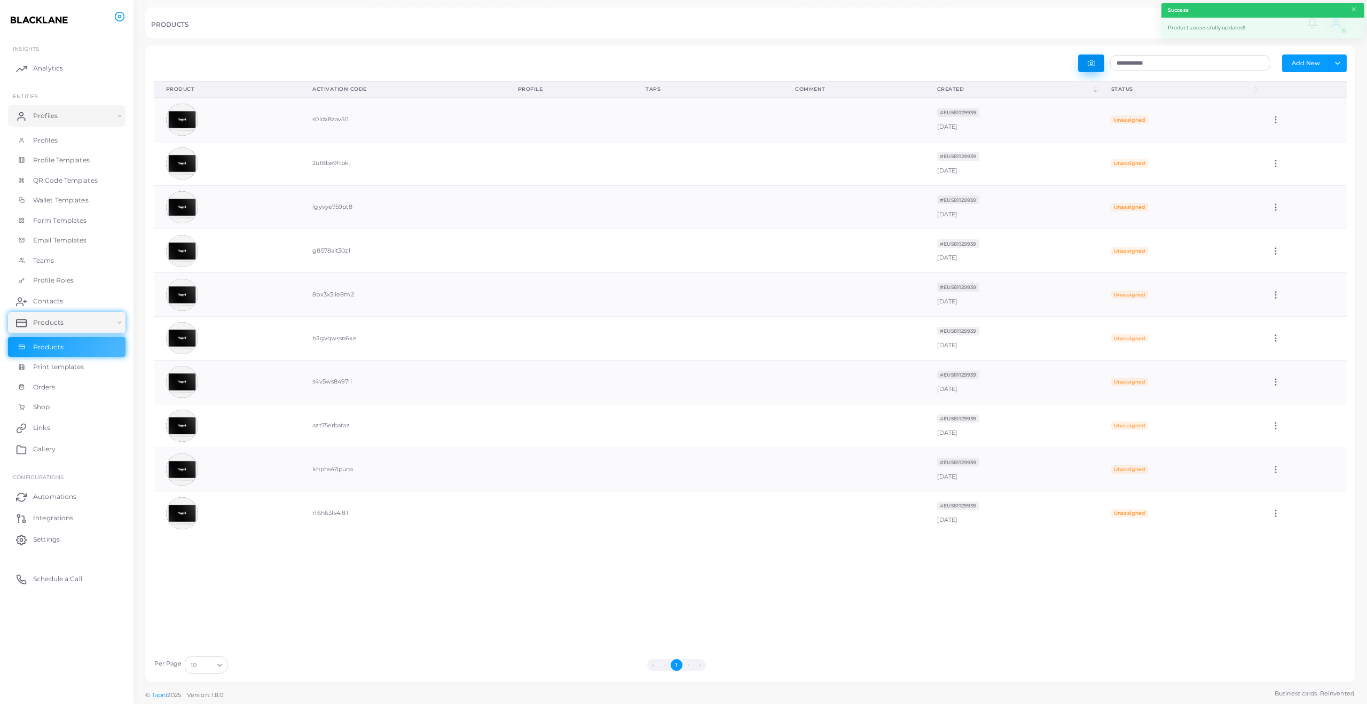
click at [1100, 60] on button "button" at bounding box center [1091, 63] width 26 height 18
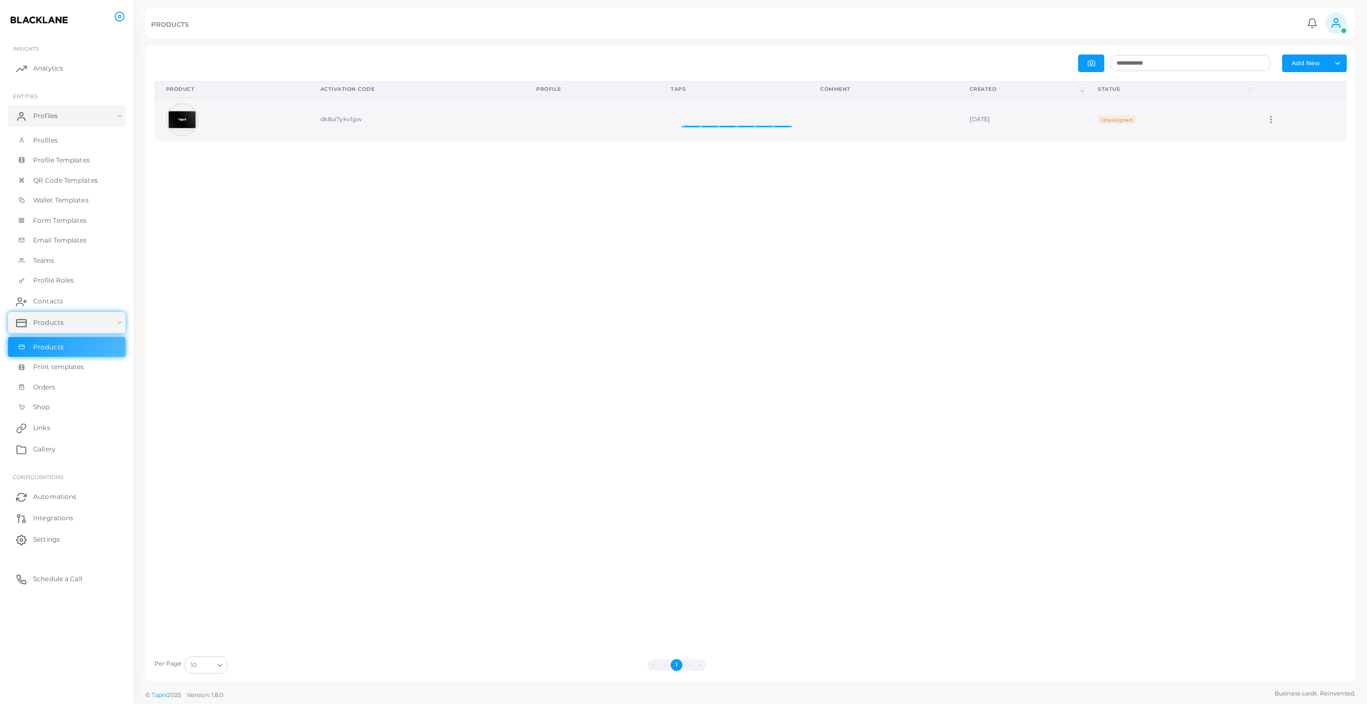
click at [1276, 117] on icon at bounding box center [1271, 120] width 10 height 10
click at [1289, 128] on link "Edit" at bounding box center [1313, 130] width 58 height 14
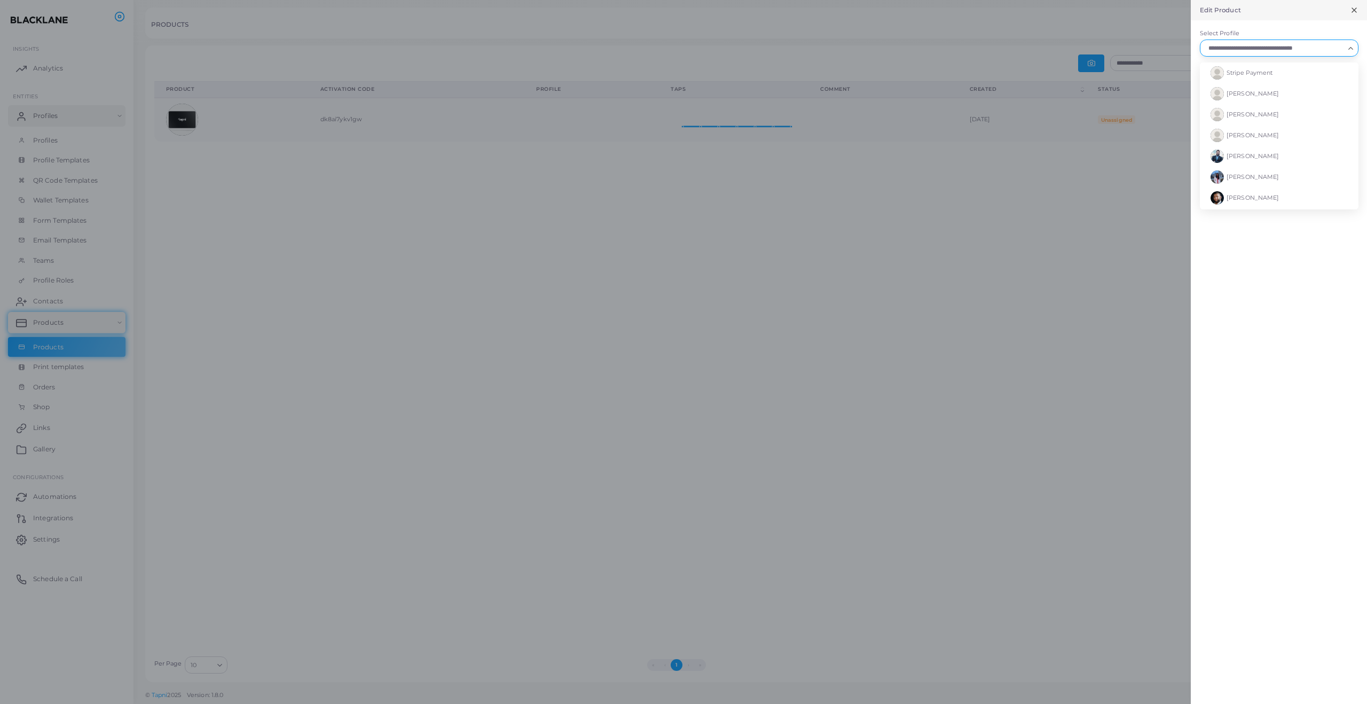
click at [1267, 54] on div "Loading..." at bounding box center [1279, 48] width 159 height 17
click at [1261, 70] on span "Stripe Payment" at bounding box center [1250, 72] width 46 height 7
click at [1219, 107] on button "Edit" at bounding box center [1215, 108] width 31 height 16
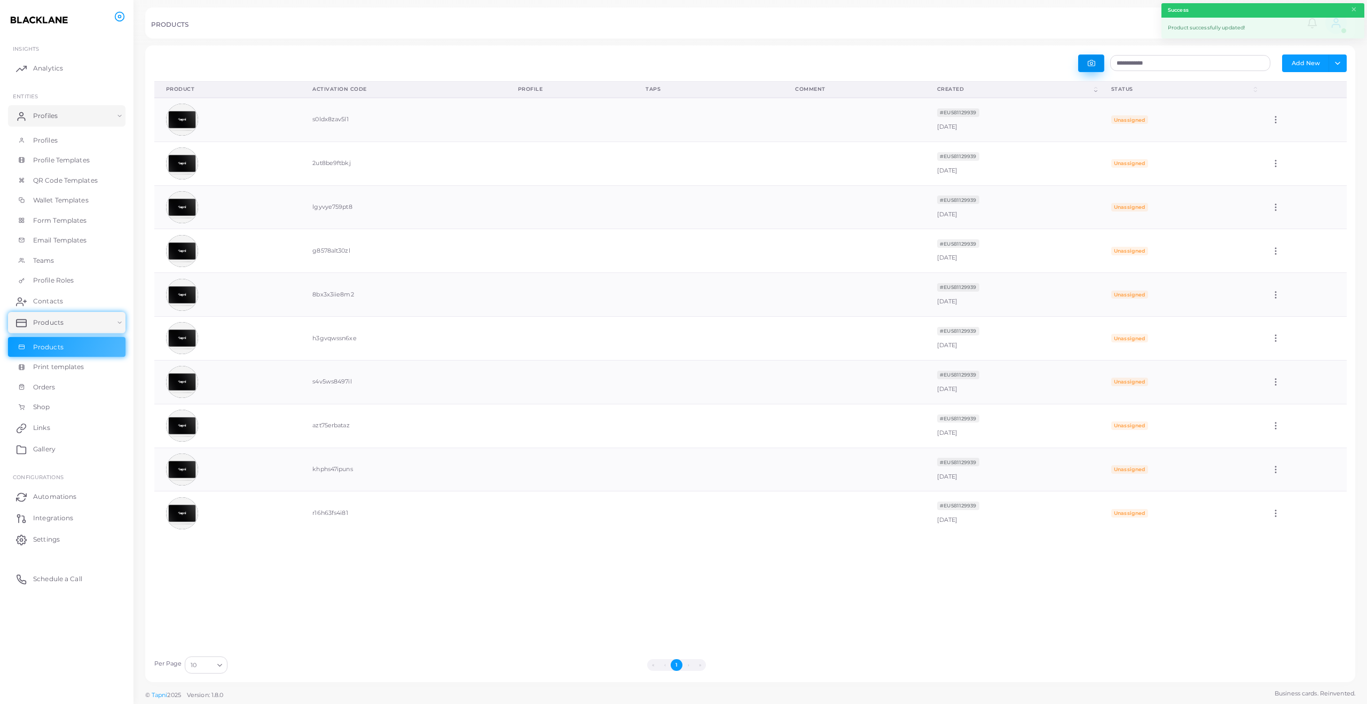
click at [1094, 68] on button "button" at bounding box center [1091, 63] width 26 height 18
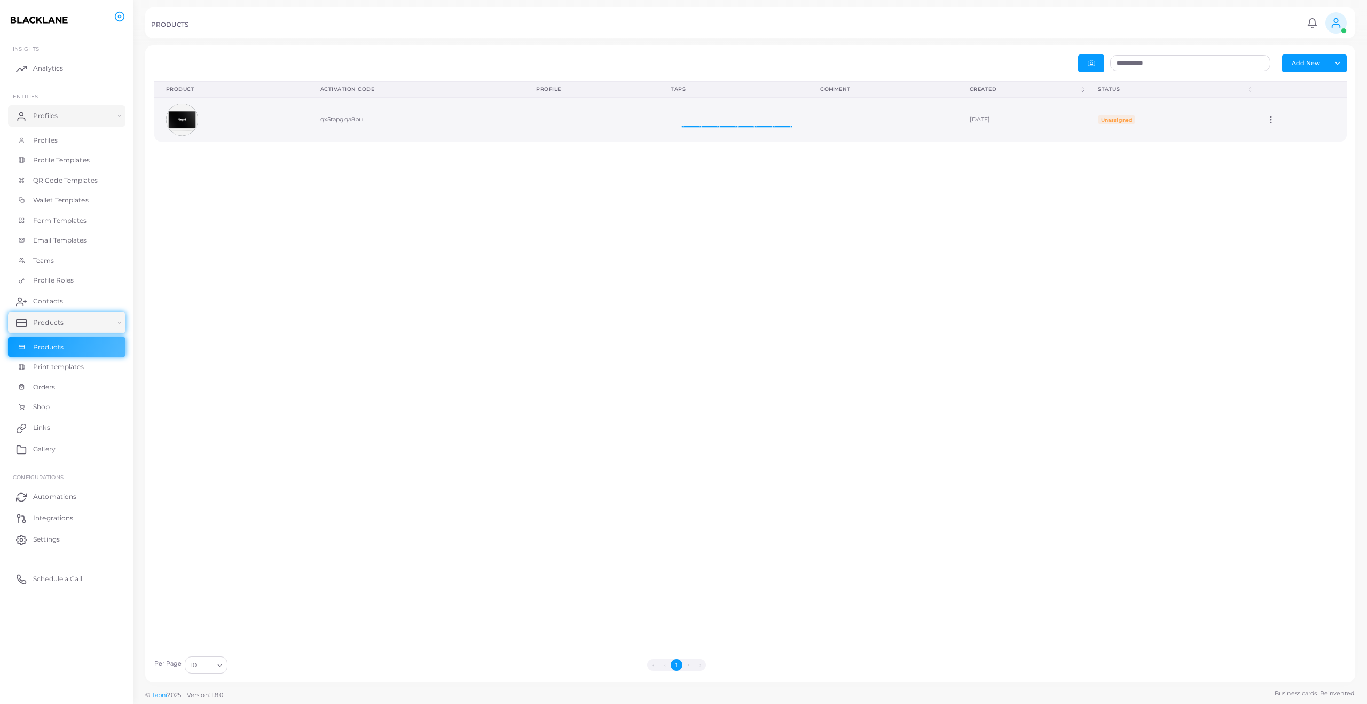
click at [1276, 118] on icon at bounding box center [1271, 120] width 10 height 10
click at [1288, 134] on link "Edit" at bounding box center [1310, 131] width 58 height 14
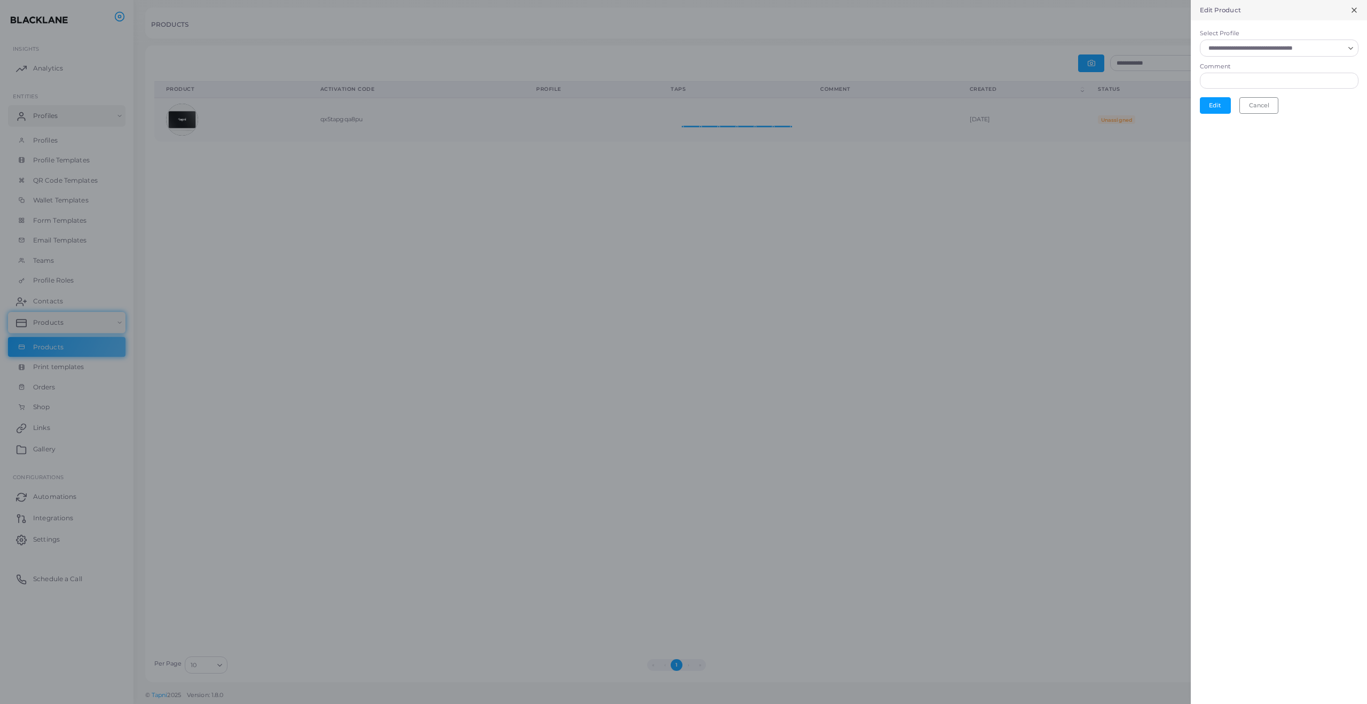
click at [1285, 50] on input "Select Profile" at bounding box center [1274, 48] width 139 height 12
click at [1279, 69] on li "Stripe Payment" at bounding box center [1279, 72] width 159 height 21
click at [1221, 111] on button "Edit" at bounding box center [1215, 108] width 31 height 16
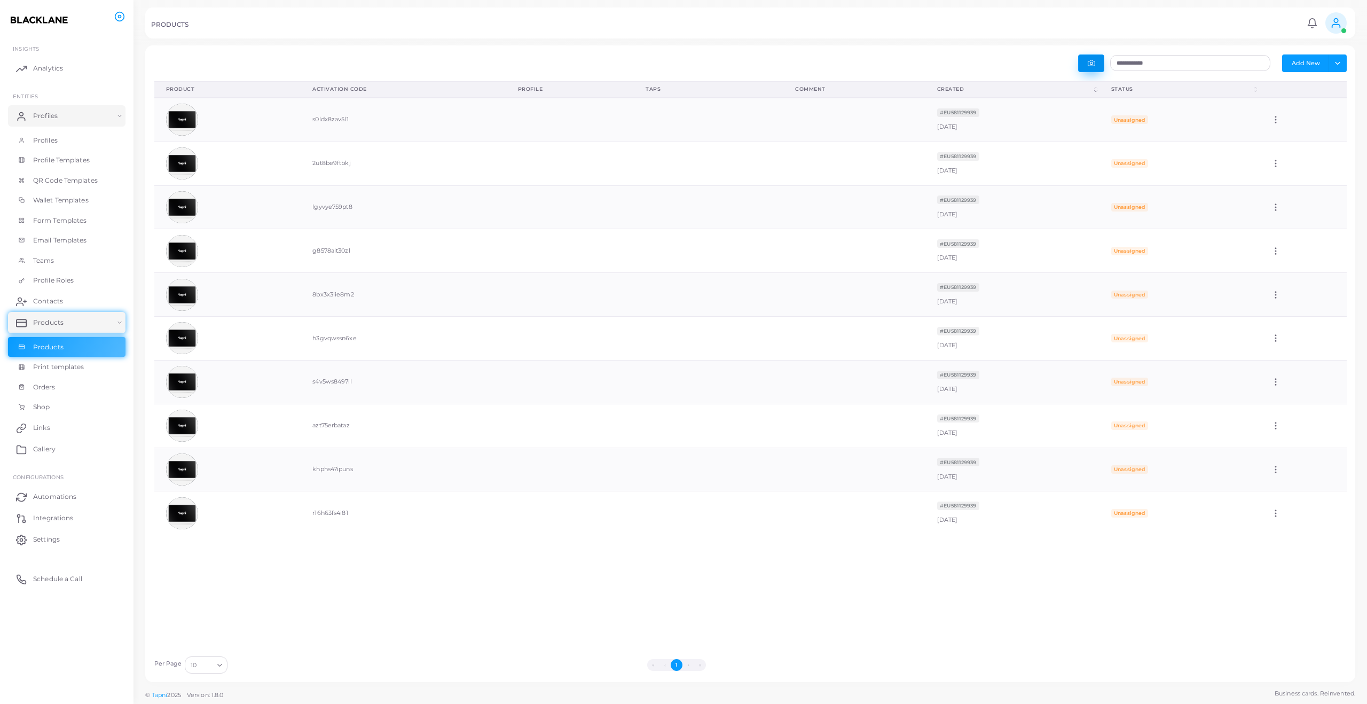
click at [1097, 62] on button "button" at bounding box center [1091, 63] width 26 height 18
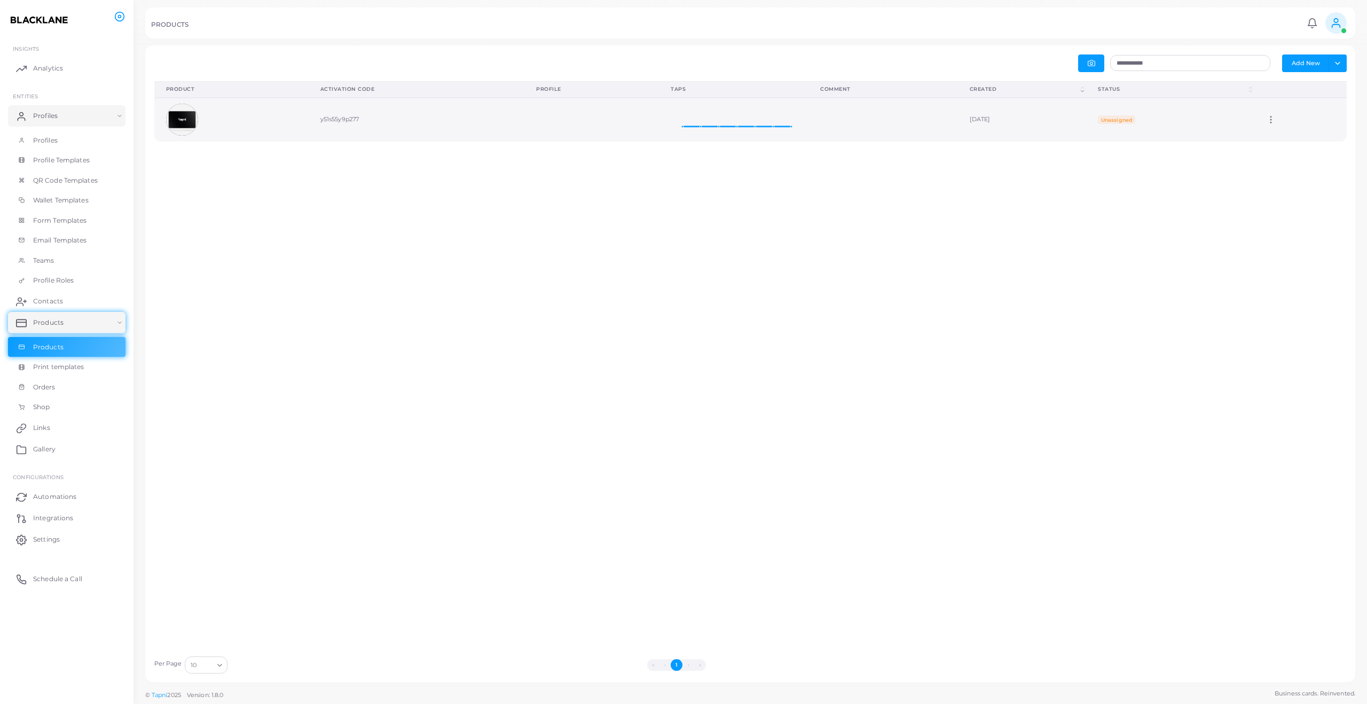
click at [1276, 118] on icon at bounding box center [1271, 120] width 10 height 10
click at [1286, 132] on link "Edit" at bounding box center [1309, 131] width 58 height 14
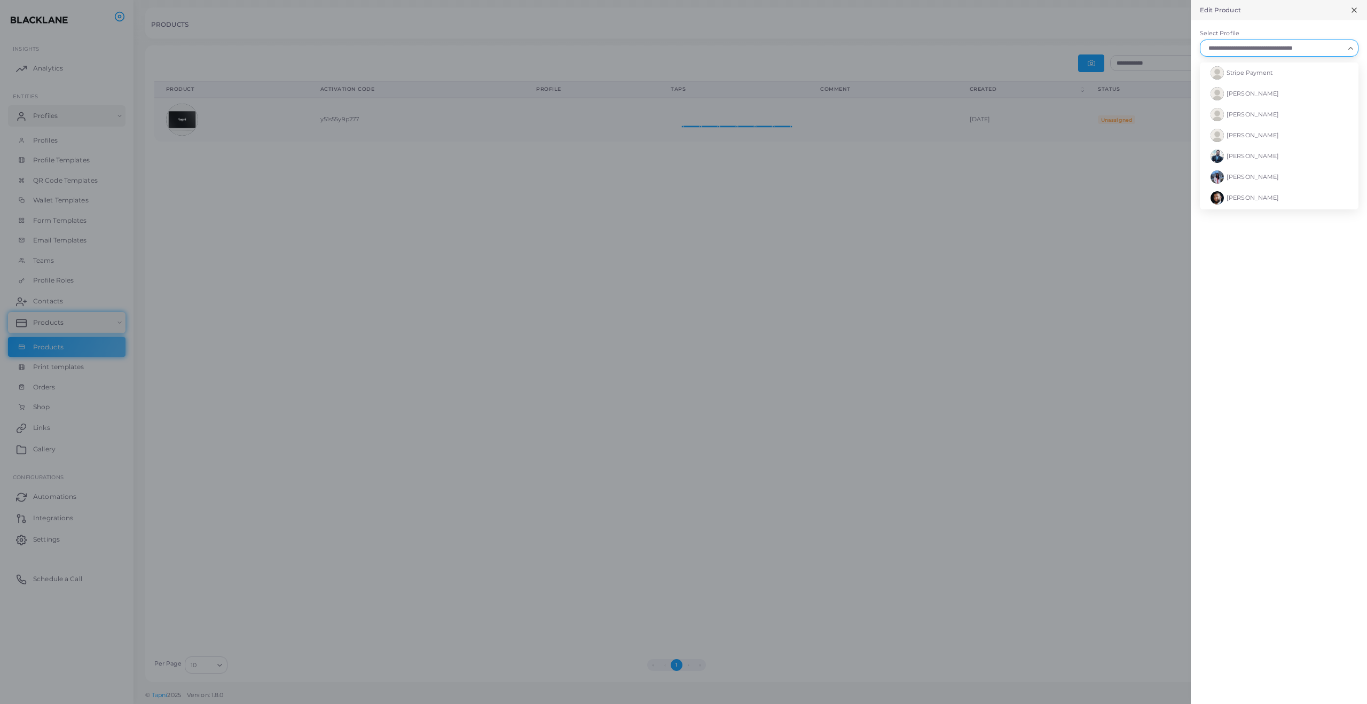
click at [1269, 49] on input "Select Profile" at bounding box center [1274, 48] width 139 height 12
click at [1275, 70] on li "Stripe Payment" at bounding box center [1279, 72] width 159 height 21
click at [1218, 104] on button "Edit" at bounding box center [1215, 108] width 31 height 16
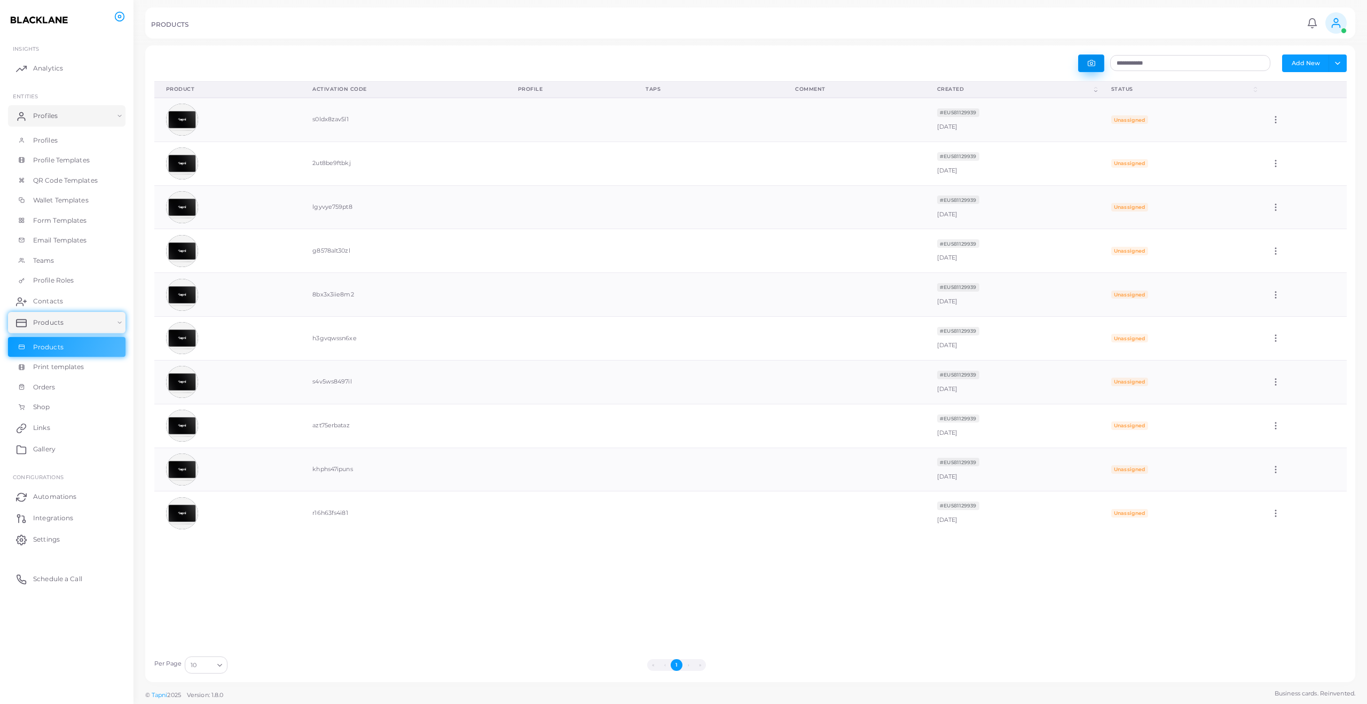
click at [1091, 62] on icon "button" at bounding box center [1091, 62] width 7 height 7
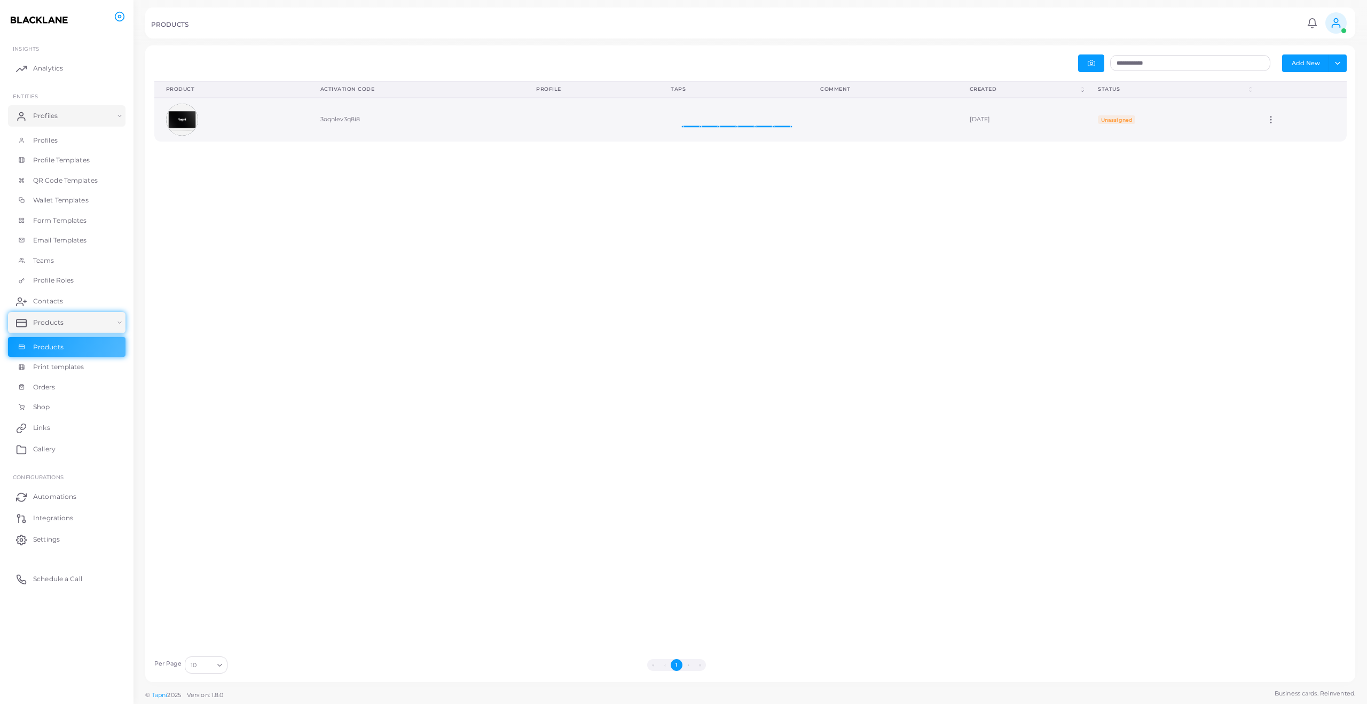
click at [1276, 115] on icon at bounding box center [1271, 120] width 10 height 10
click at [1298, 130] on icon at bounding box center [1295, 128] width 9 height 9
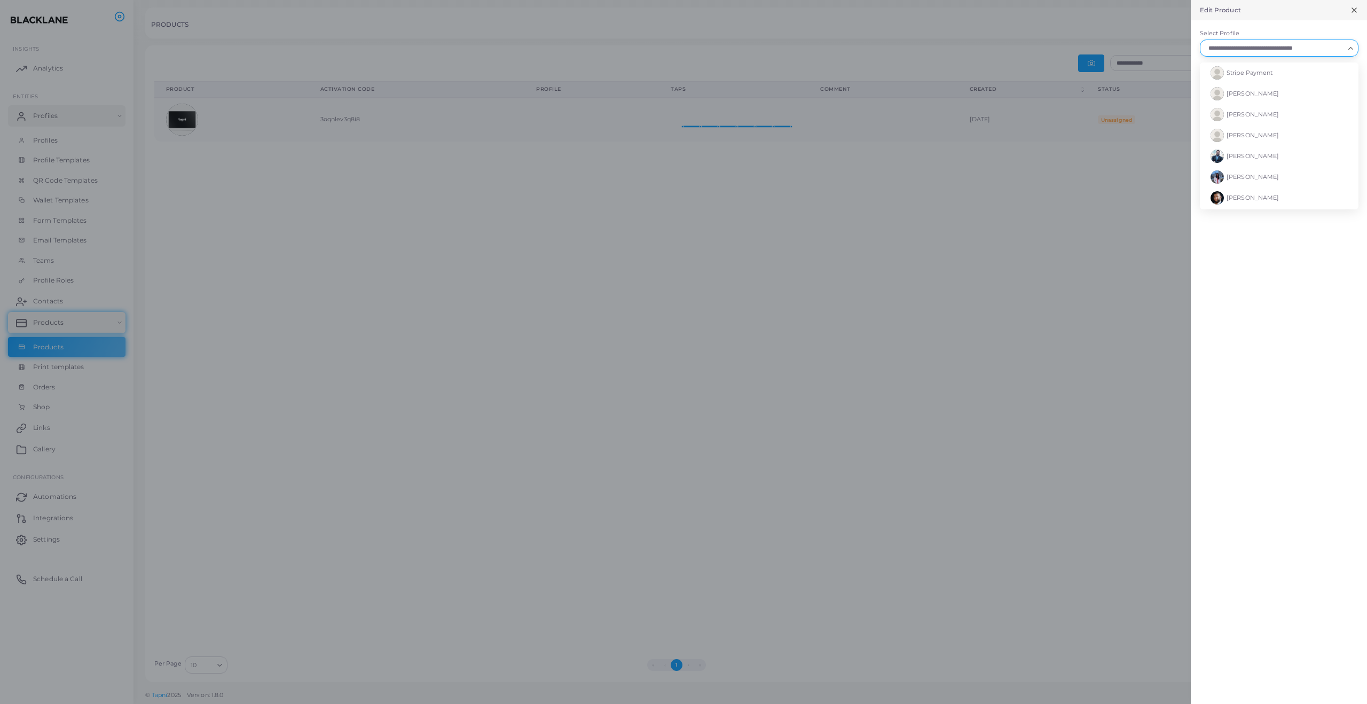
click at [1278, 42] on input "Select Profile" at bounding box center [1274, 48] width 139 height 12
click at [1272, 65] on li "Stripe Payment" at bounding box center [1279, 72] width 159 height 21
click at [1217, 103] on button "Edit" at bounding box center [1215, 108] width 31 height 16
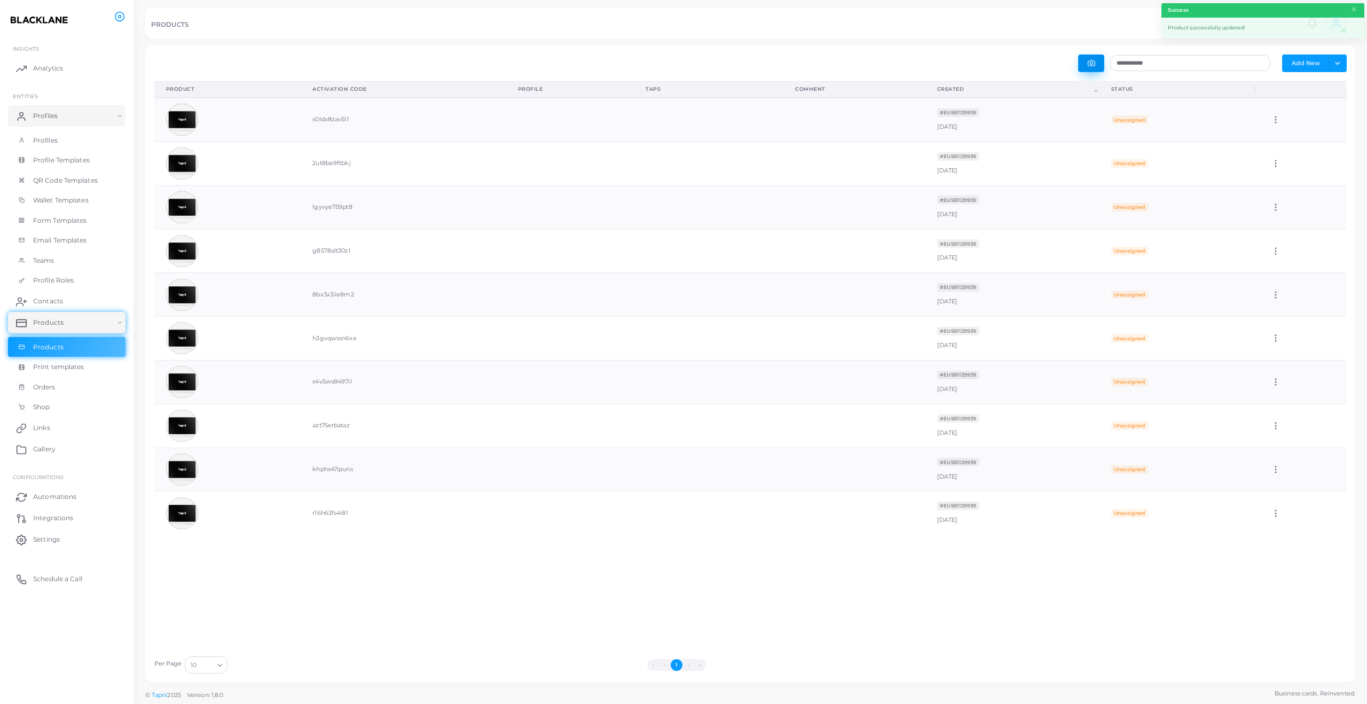
click at [1096, 66] on button "button" at bounding box center [1091, 63] width 26 height 18
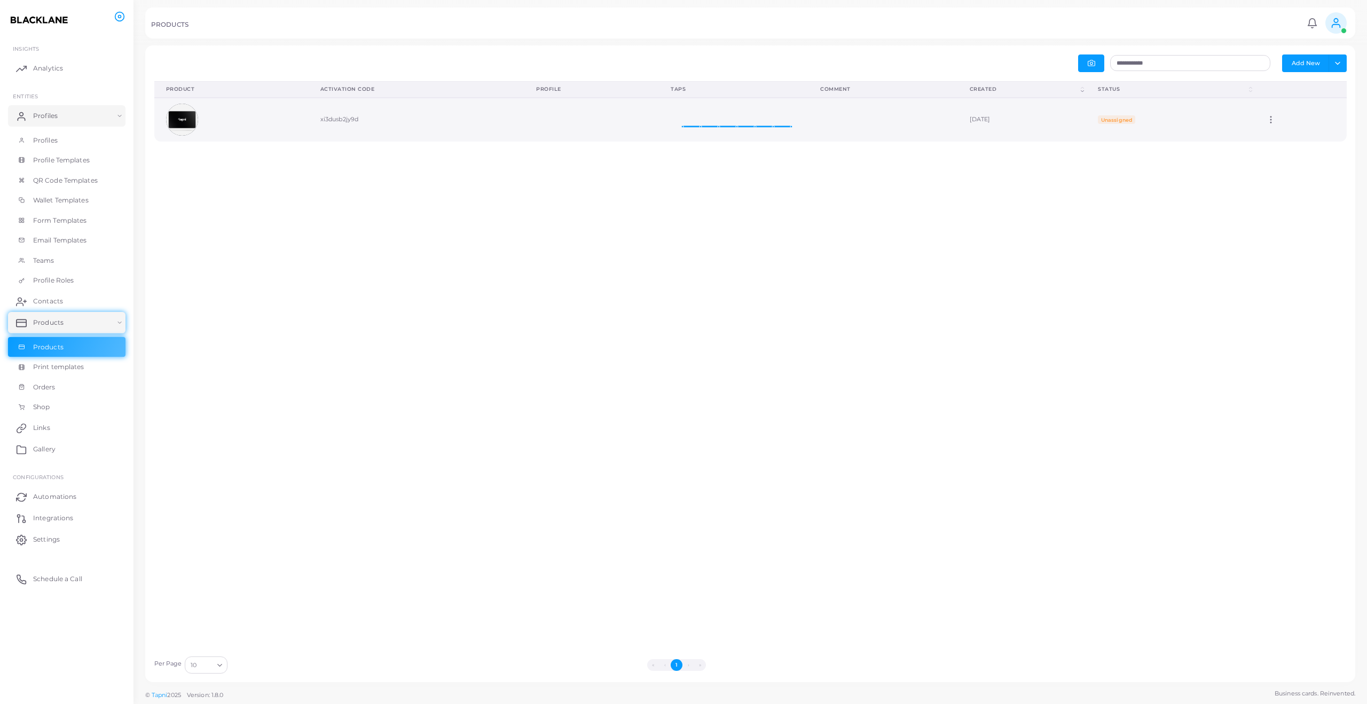
click at [1280, 112] on td "Edit" at bounding box center [1300, 120] width 92 height 44
click at [1276, 121] on icon at bounding box center [1271, 120] width 10 height 10
click at [1282, 132] on link "Edit" at bounding box center [1309, 134] width 58 height 14
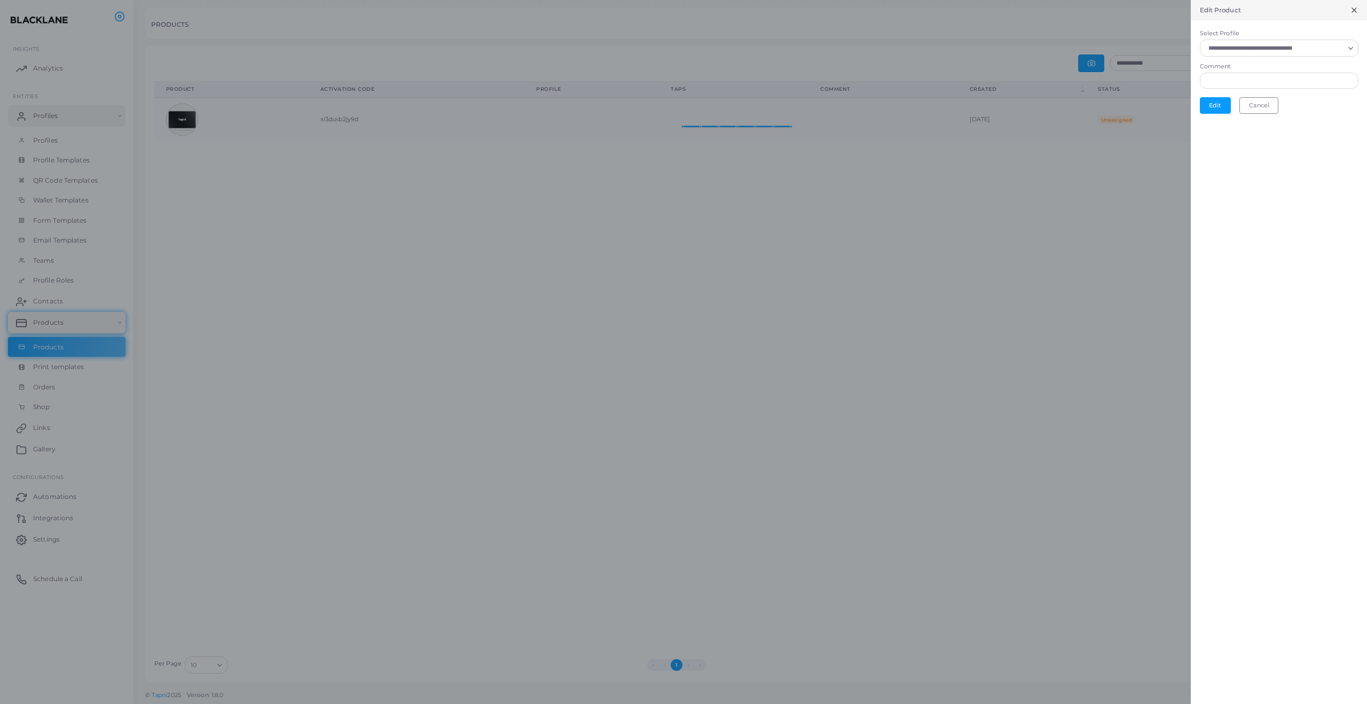
click at [1298, 51] on input "Select Profile" at bounding box center [1274, 48] width 139 height 12
click at [1293, 68] on li "Stripe Payment" at bounding box center [1279, 72] width 159 height 21
click at [1221, 107] on button "Edit" at bounding box center [1215, 108] width 31 height 16
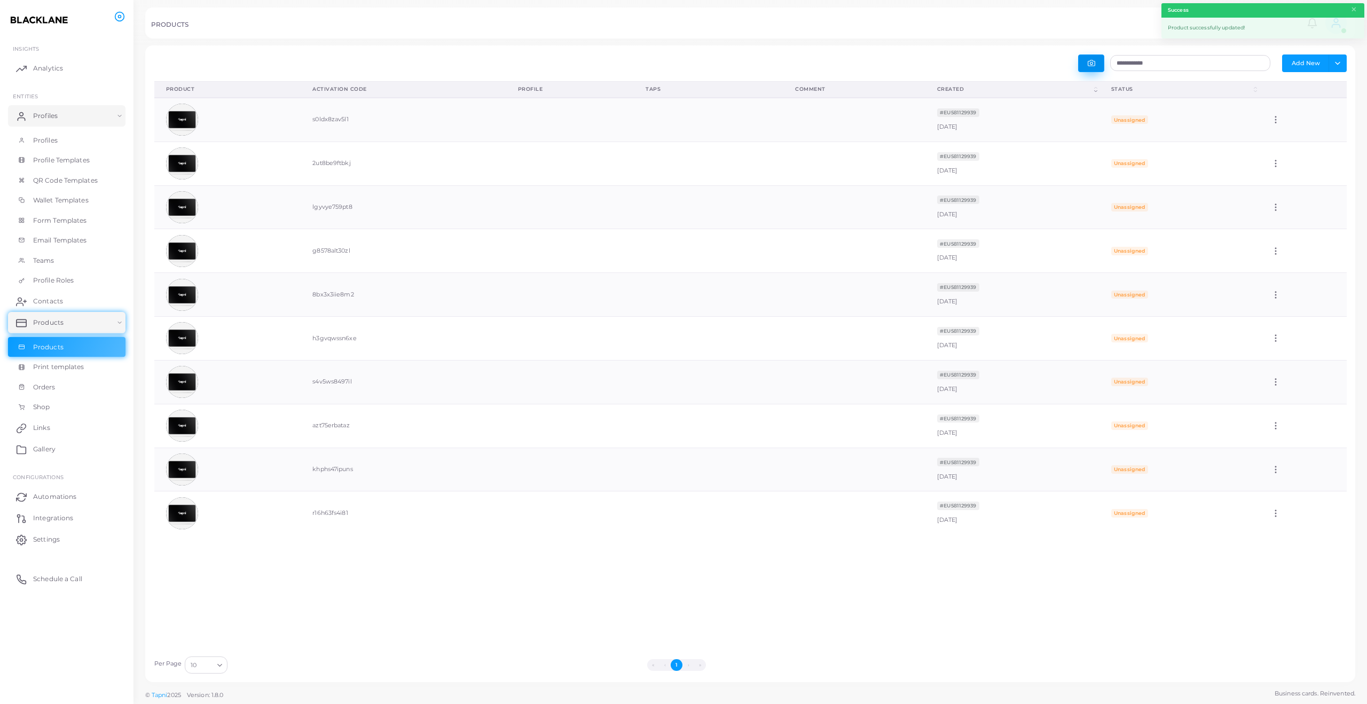
click at [1092, 65] on icon "button" at bounding box center [1091, 62] width 7 height 7
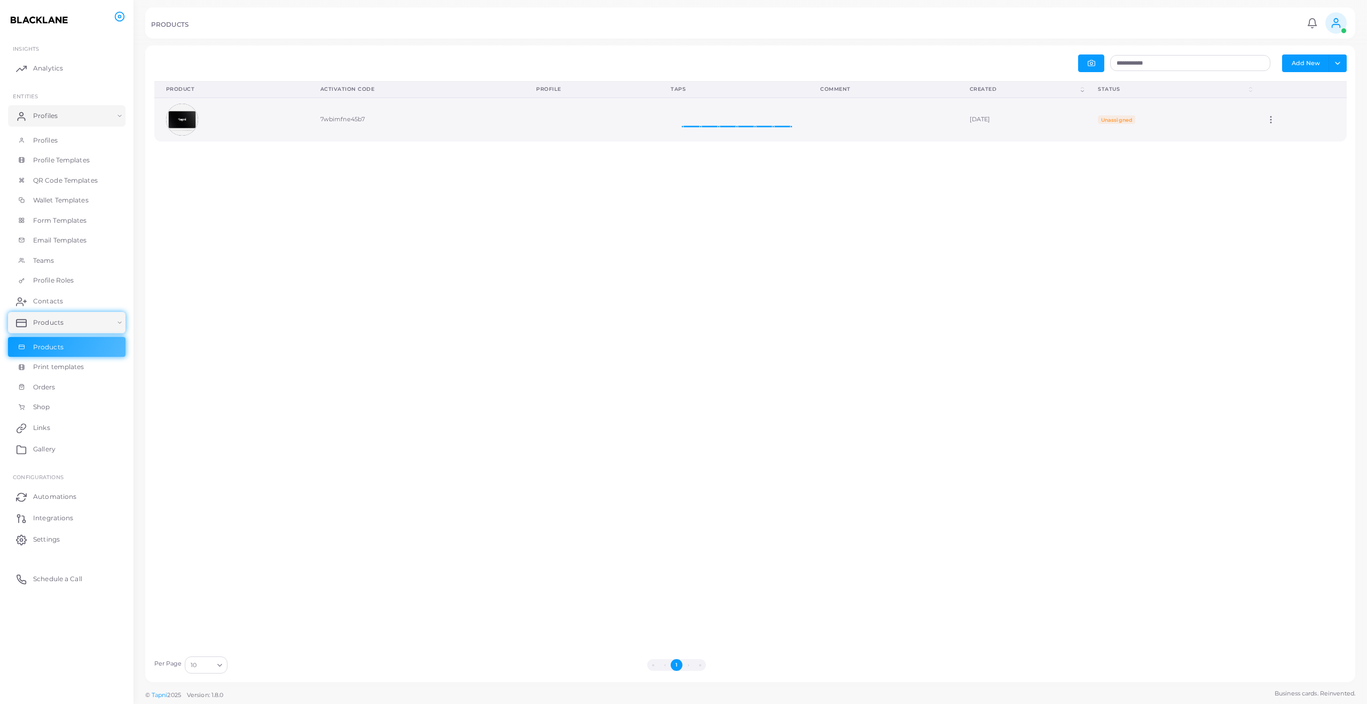
click at [1276, 120] on icon at bounding box center [1271, 120] width 10 height 10
click at [1297, 132] on icon at bounding box center [1296, 133] width 9 height 9
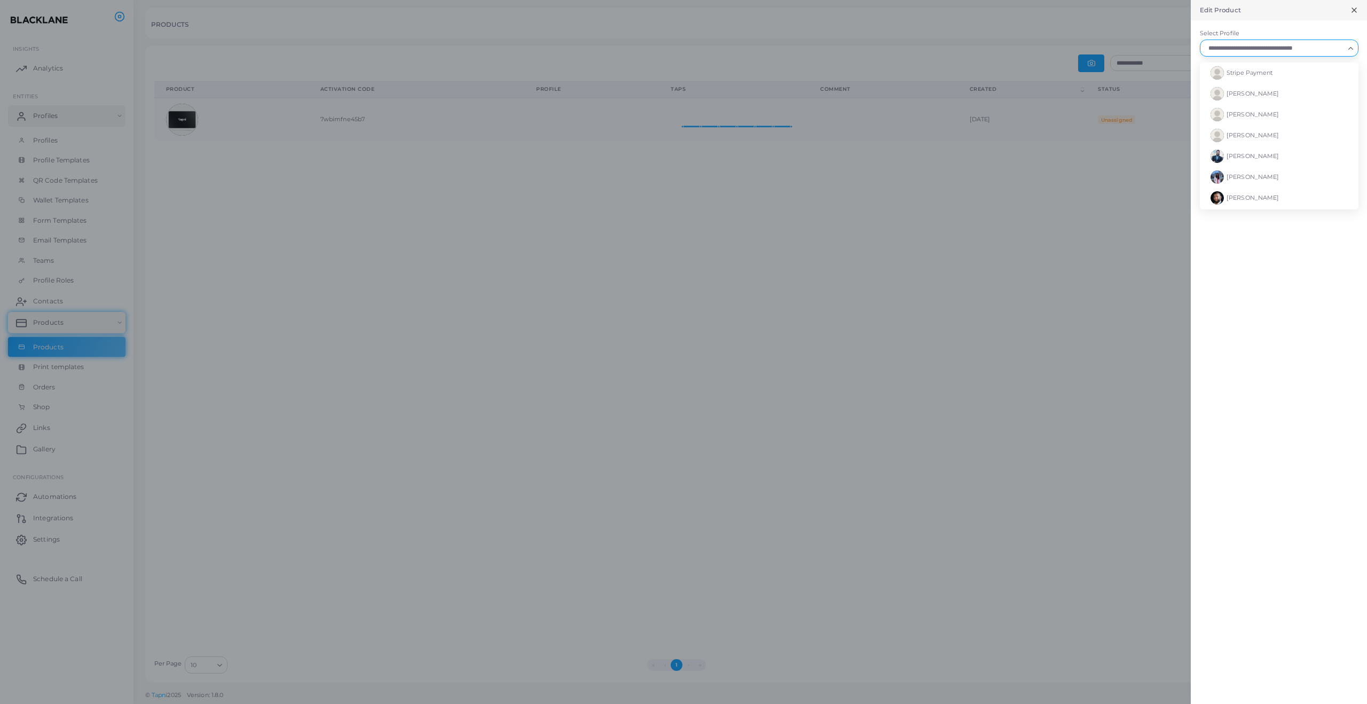
click at [1277, 51] on input "Select Profile" at bounding box center [1274, 48] width 139 height 12
click at [1272, 71] on span "Stripe Payment" at bounding box center [1250, 72] width 46 height 7
click at [1207, 111] on button "Edit" at bounding box center [1215, 108] width 31 height 16
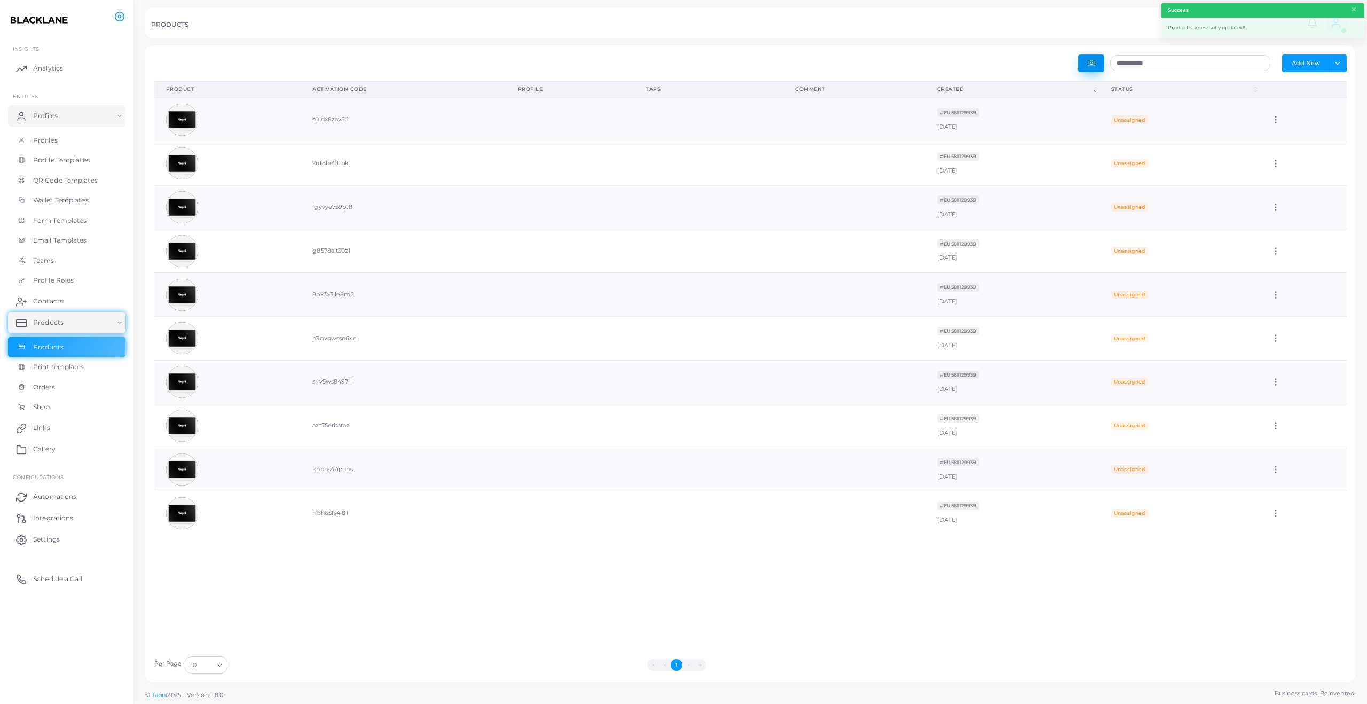
click at [1090, 67] on button "button" at bounding box center [1091, 63] width 26 height 18
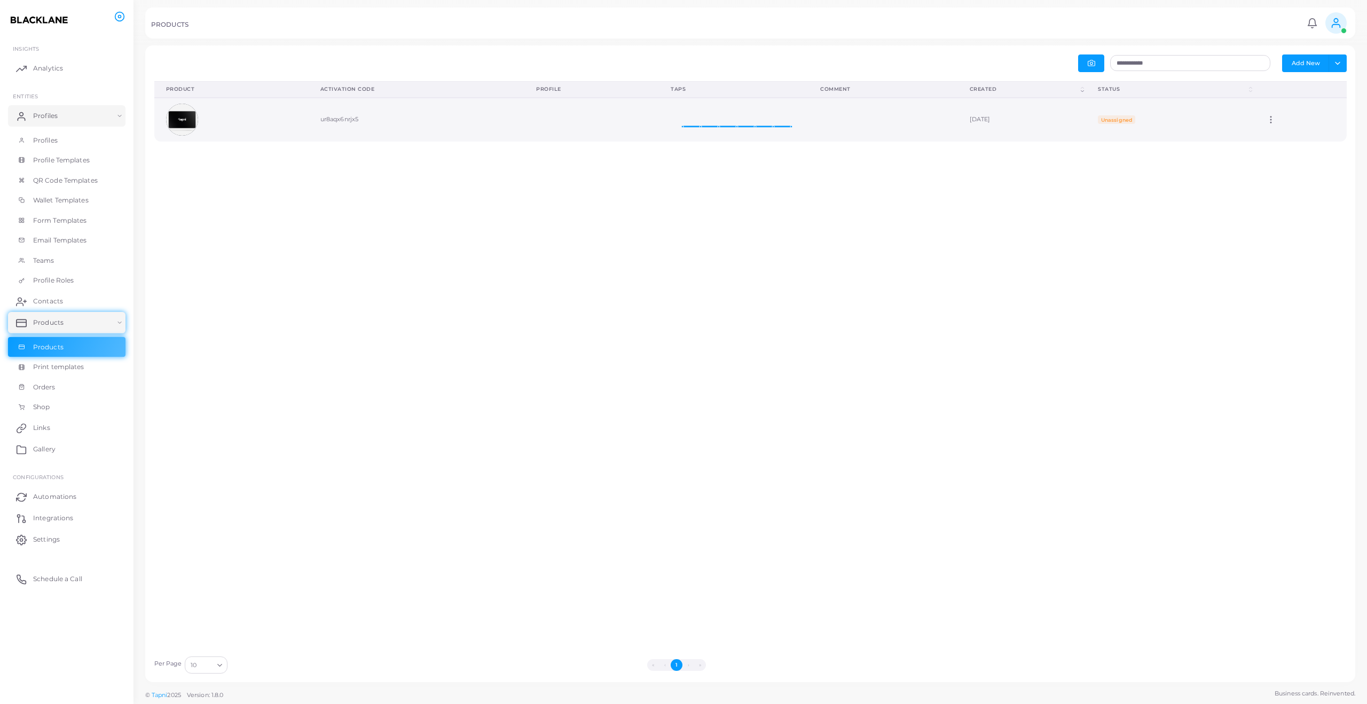
click at [1272, 120] on circle at bounding box center [1270, 120] width 1 height 1
click at [1291, 135] on icon at bounding box center [1293, 133] width 9 height 9
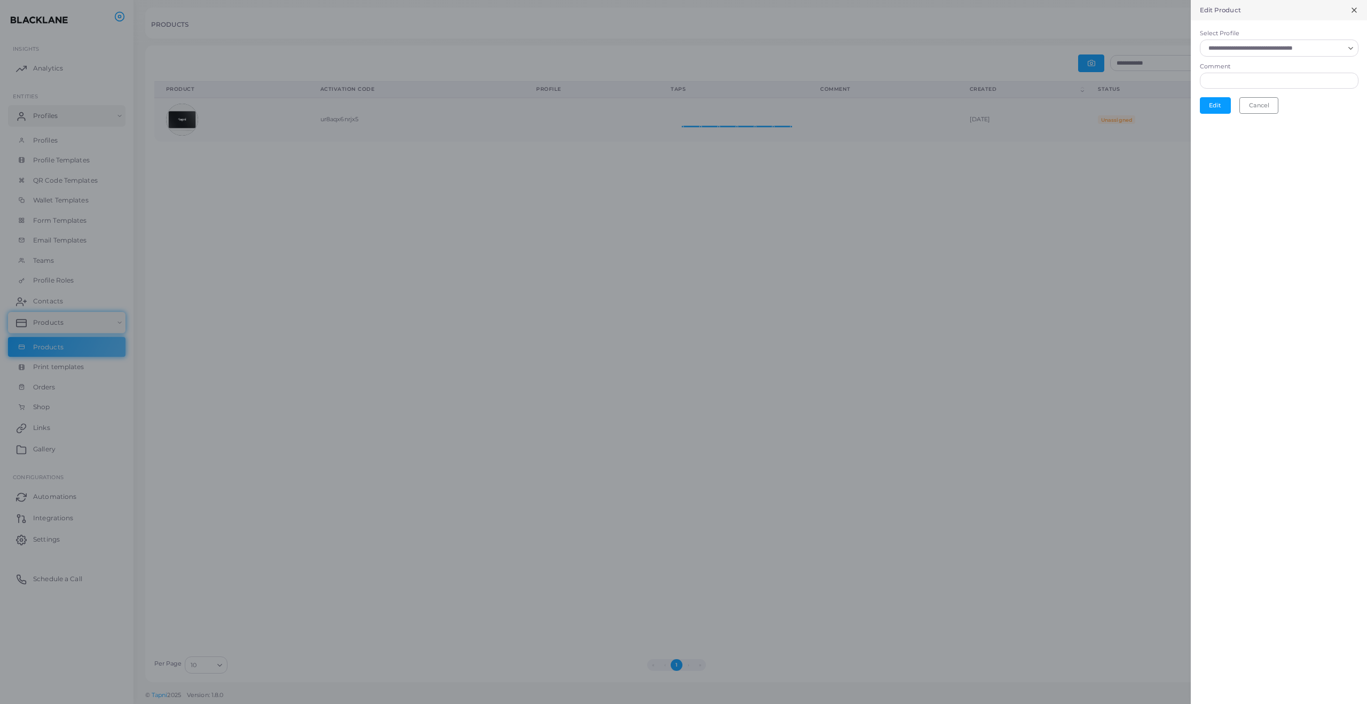
click at [1280, 49] on input "Select Profile" at bounding box center [1274, 48] width 139 height 12
click at [1273, 66] on li "Stripe Payment" at bounding box center [1279, 72] width 159 height 21
click at [1218, 106] on button "Edit" at bounding box center [1215, 108] width 31 height 16
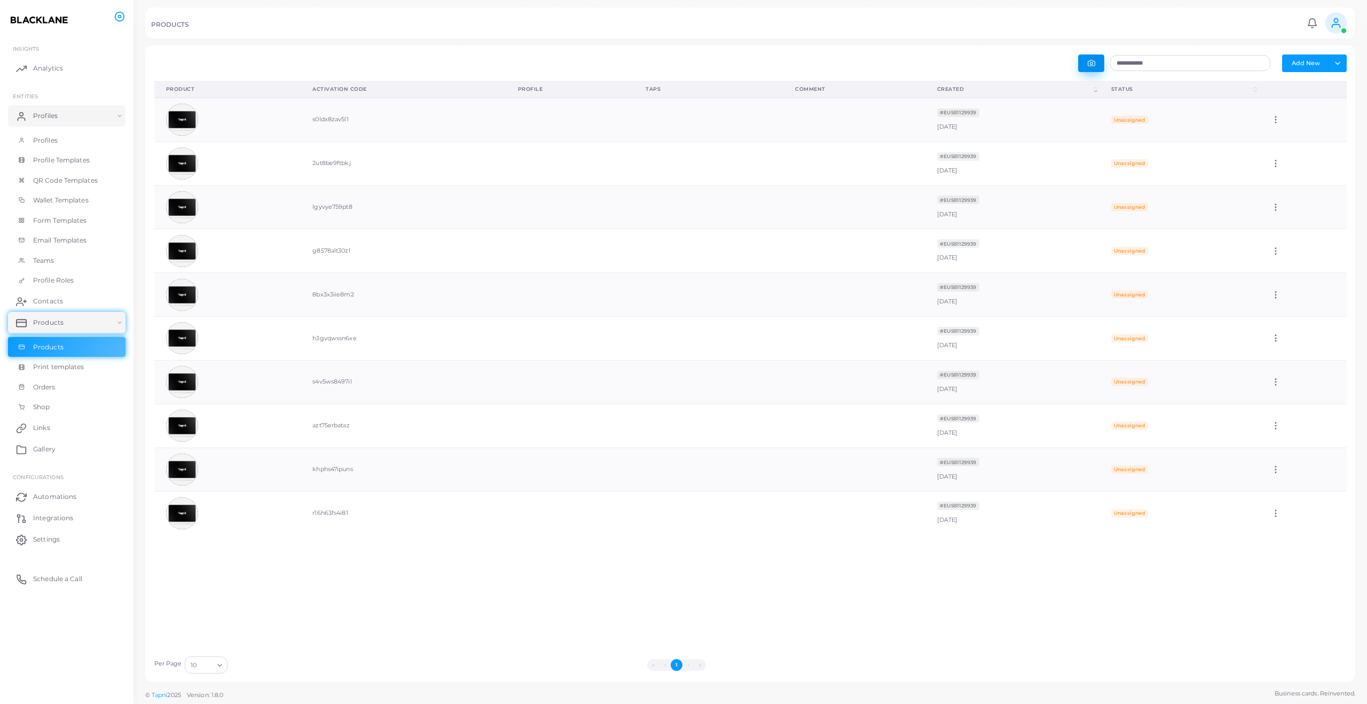
click at [1101, 64] on button "button" at bounding box center [1091, 63] width 26 height 18
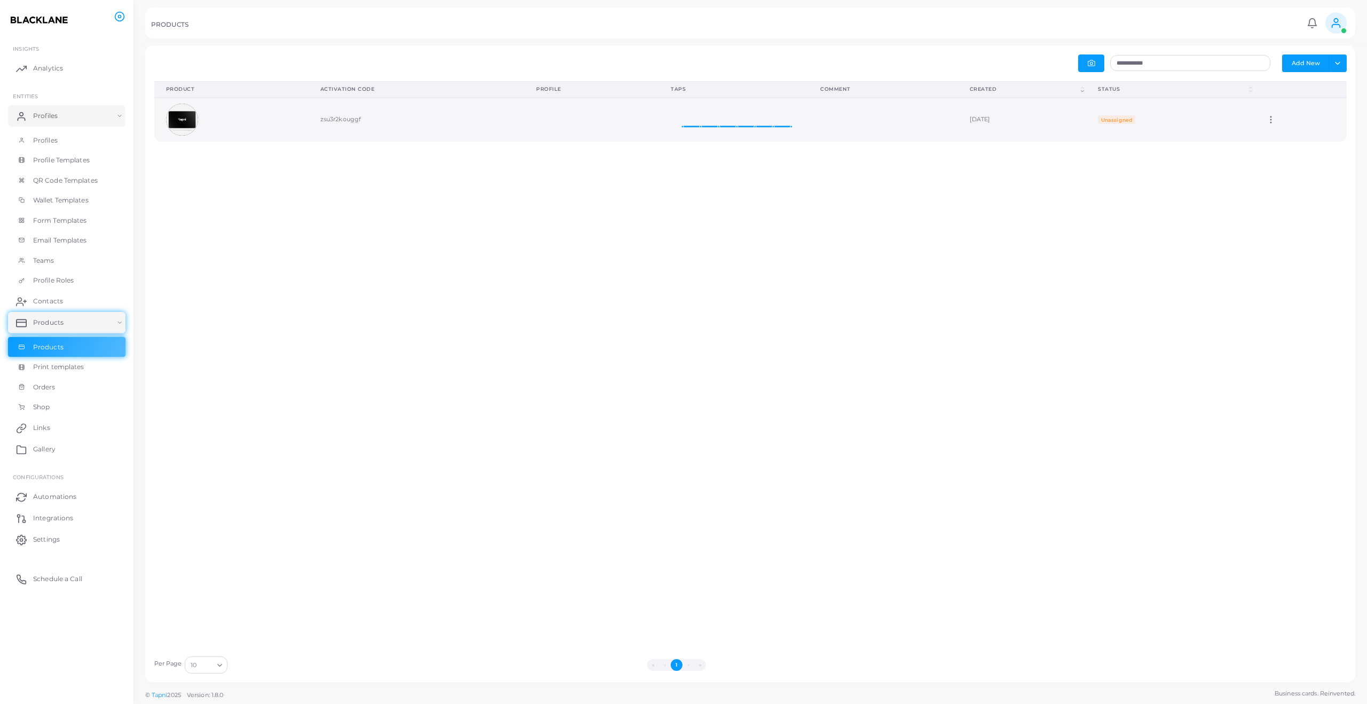
click at [1285, 116] on div "Edit" at bounding box center [1300, 120] width 68 height 10
click at [1276, 120] on icon at bounding box center [1271, 120] width 10 height 10
click at [1299, 130] on icon at bounding box center [1297, 133] width 9 height 9
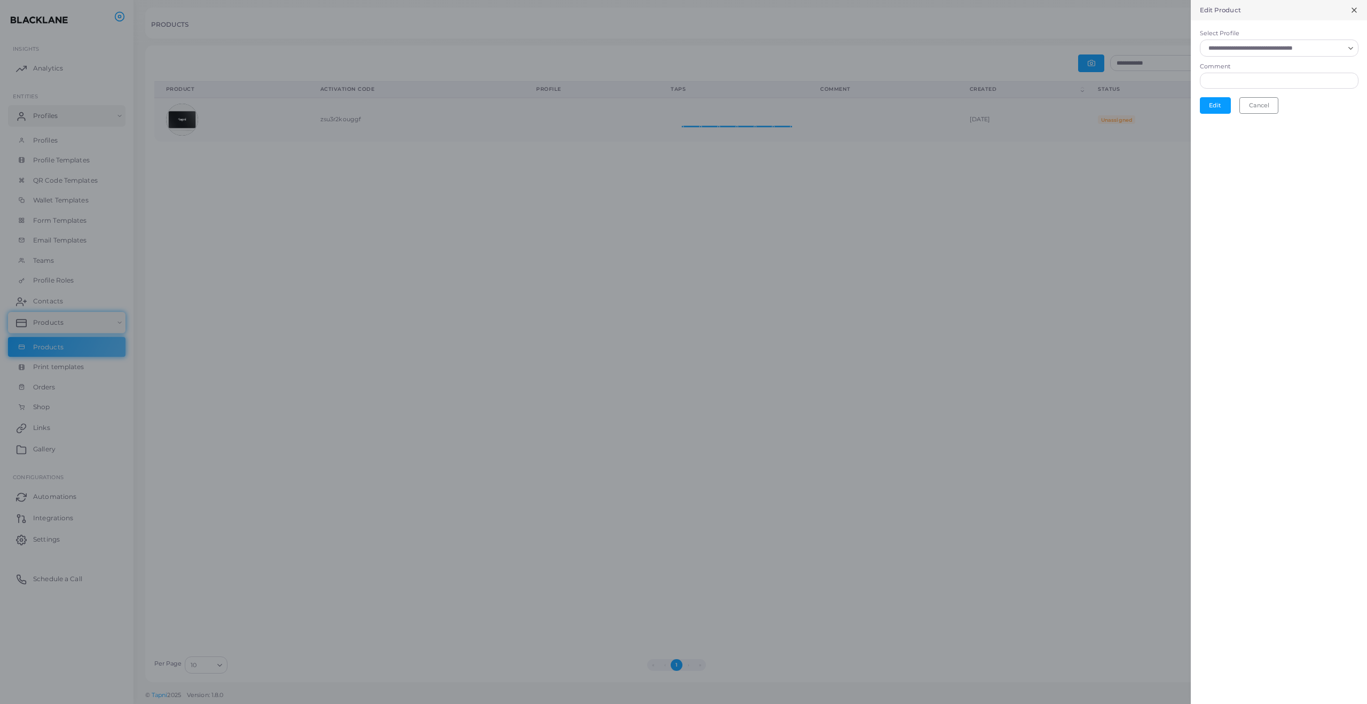
click at [1273, 51] on input "Select Profile" at bounding box center [1274, 48] width 139 height 12
click at [1272, 73] on span "Stripe Payment" at bounding box center [1250, 72] width 46 height 7
click at [1213, 113] on button "Edit" at bounding box center [1215, 108] width 31 height 16
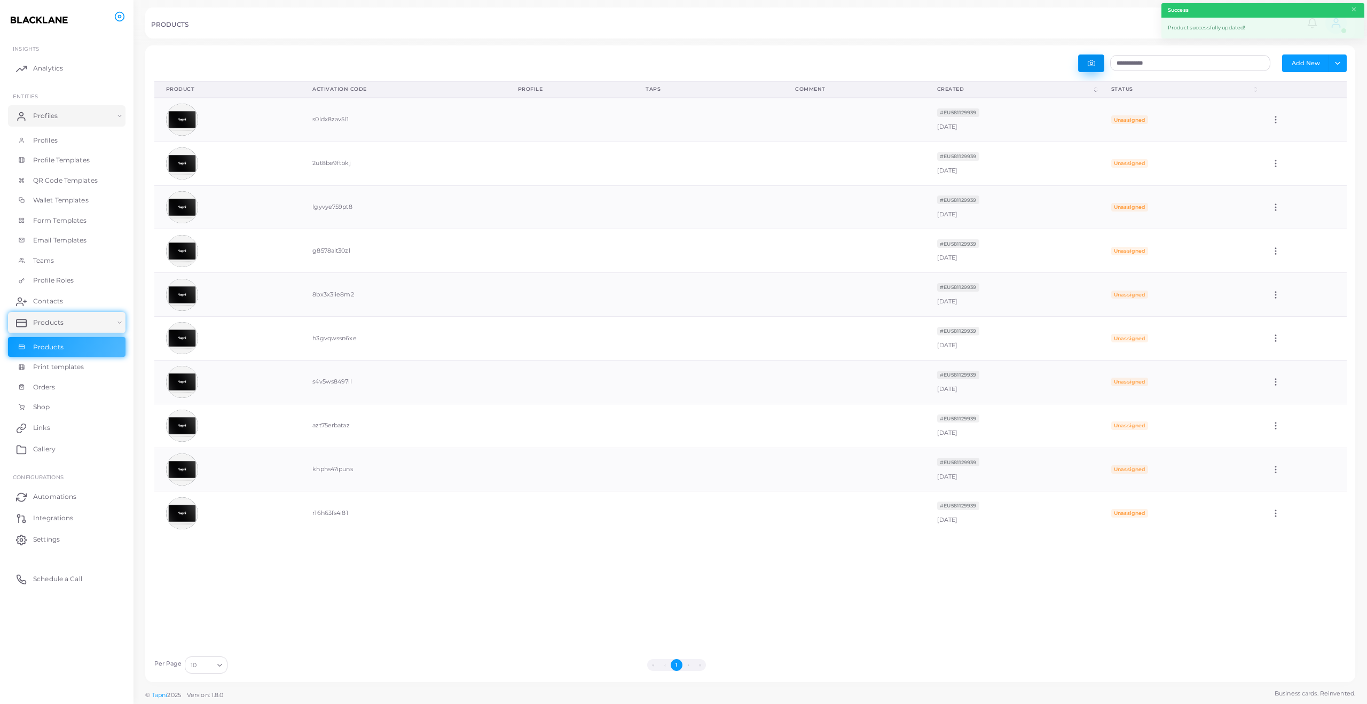
click at [1093, 67] on button "button" at bounding box center [1091, 63] width 26 height 18
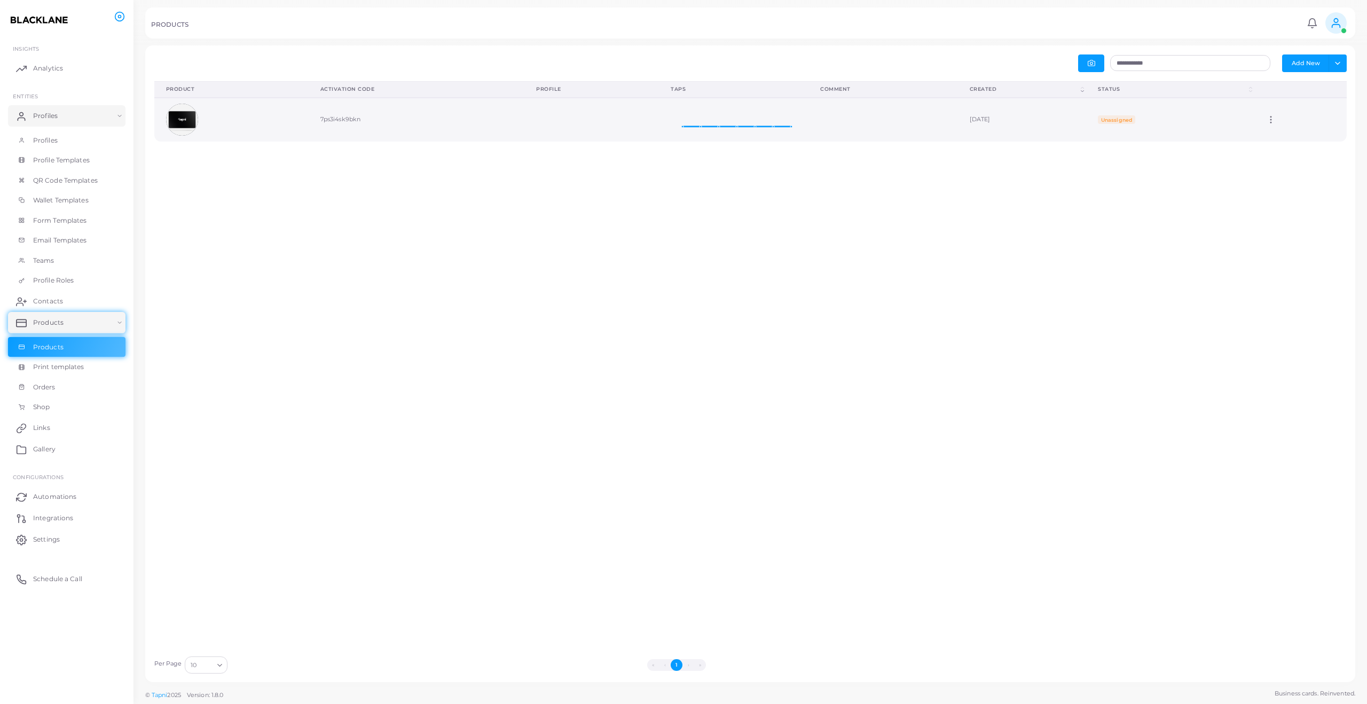
click at [1272, 123] on circle at bounding box center [1270, 122] width 1 height 1
click at [1297, 132] on icon at bounding box center [1293, 136] width 9 height 9
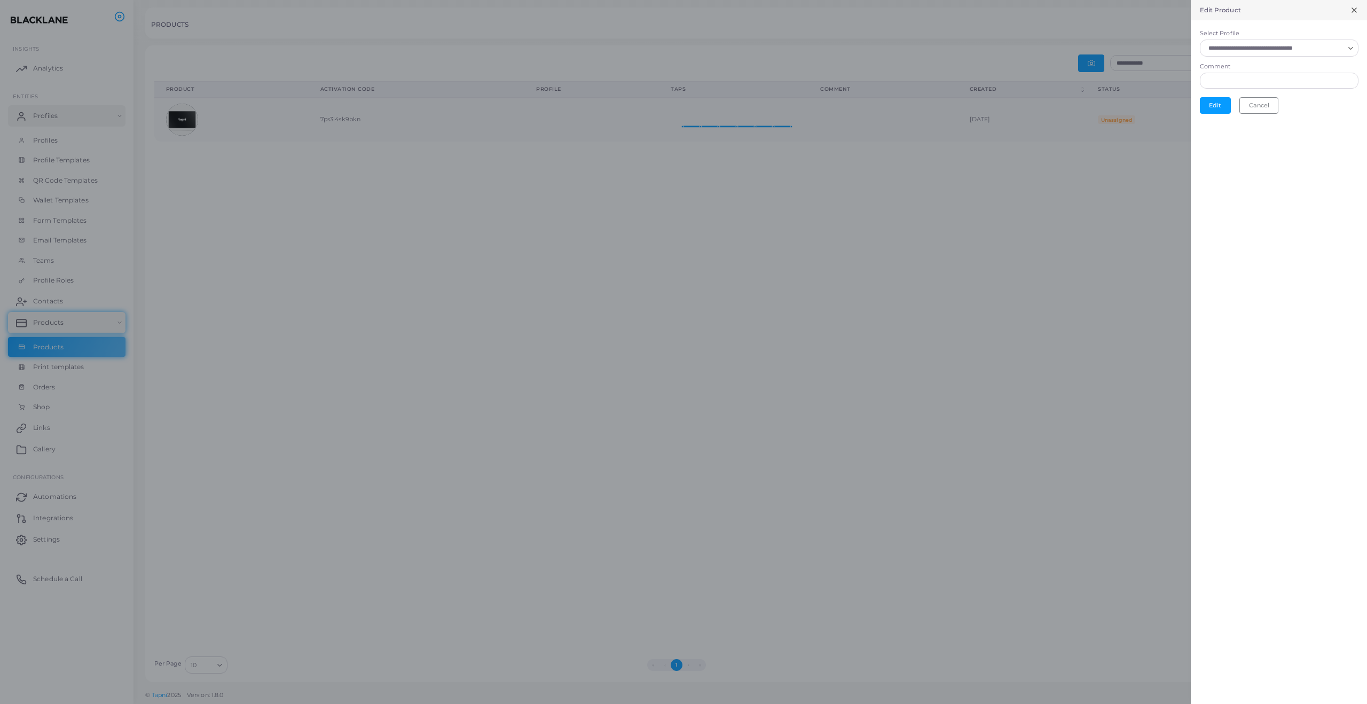
click at [1291, 52] on input "Select Profile" at bounding box center [1274, 48] width 139 height 12
click at [1281, 74] on li "Stripe Payment" at bounding box center [1279, 72] width 159 height 21
click at [1218, 102] on button "Edit" at bounding box center [1215, 108] width 31 height 16
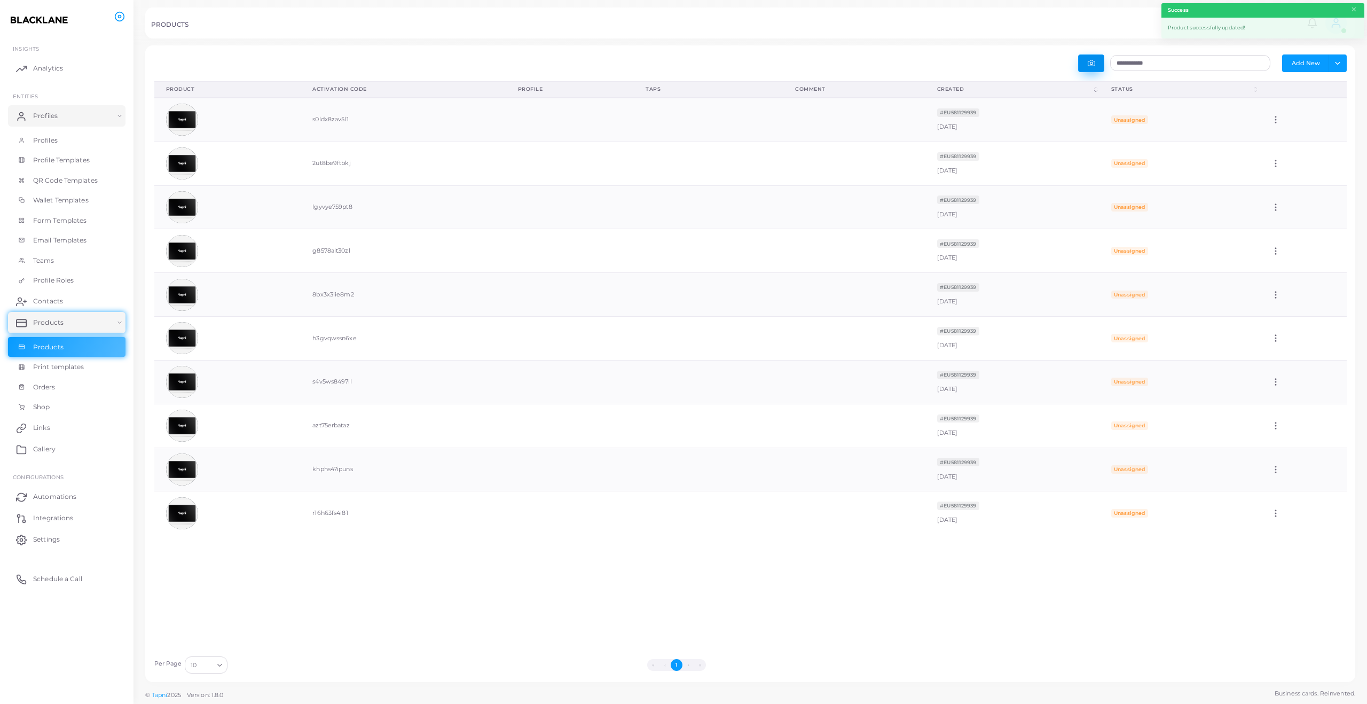
click at [1083, 58] on button "button" at bounding box center [1091, 63] width 26 height 18
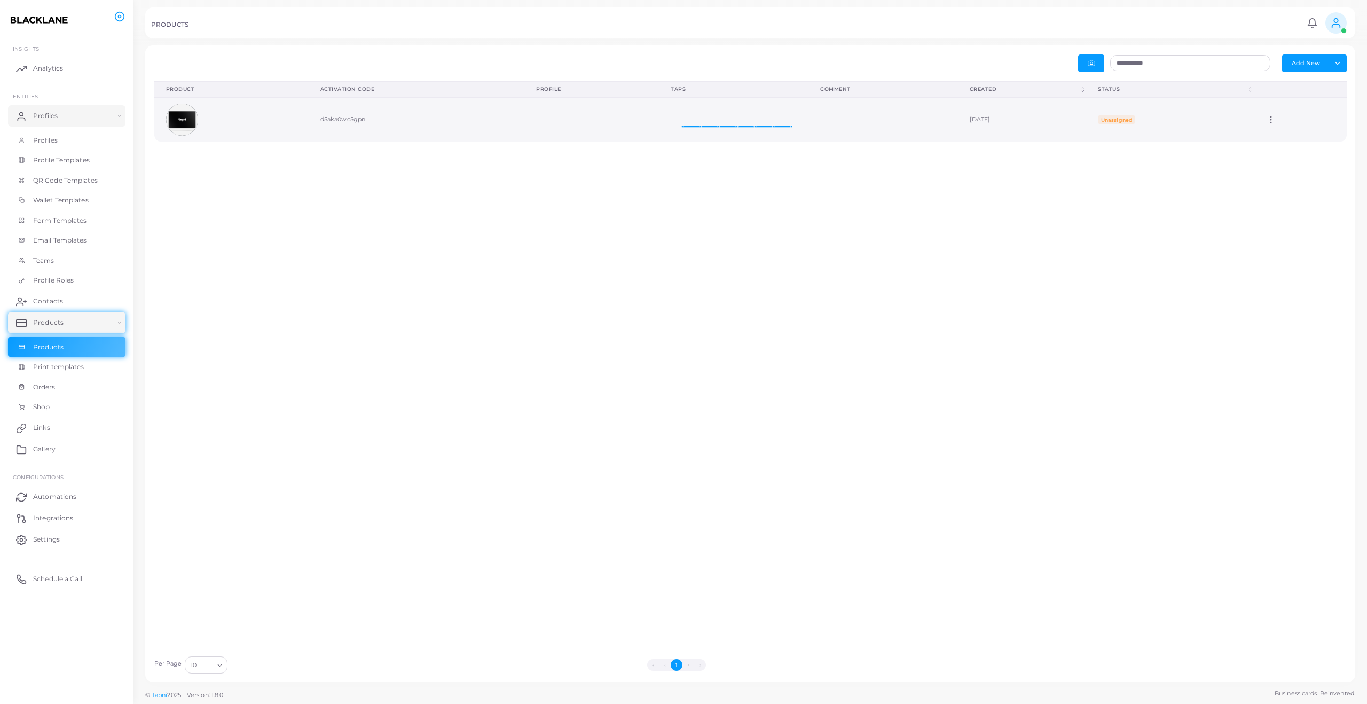
click at [1276, 116] on icon at bounding box center [1271, 120] width 10 height 10
click at [1283, 131] on link "Edit" at bounding box center [1308, 129] width 58 height 14
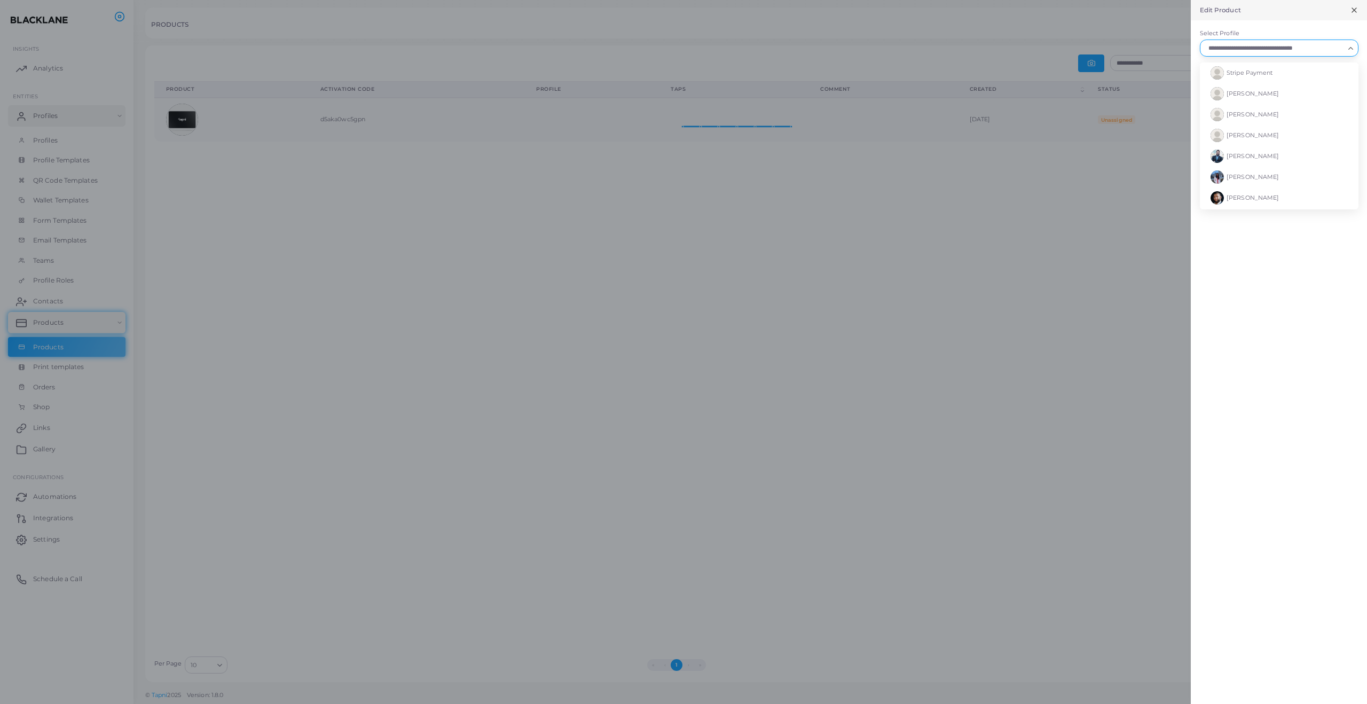
click at [1270, 53] on input "Select Profile" at bounding box center [1274, 48] width 139 height 12
click at [1265, 70] on span "Stripe Payment" at bounding box center [1250, 72] width 46 height 7
click at [1222, 107] on button "Edit" at bounding box center [1215, 108] width 31 height 16
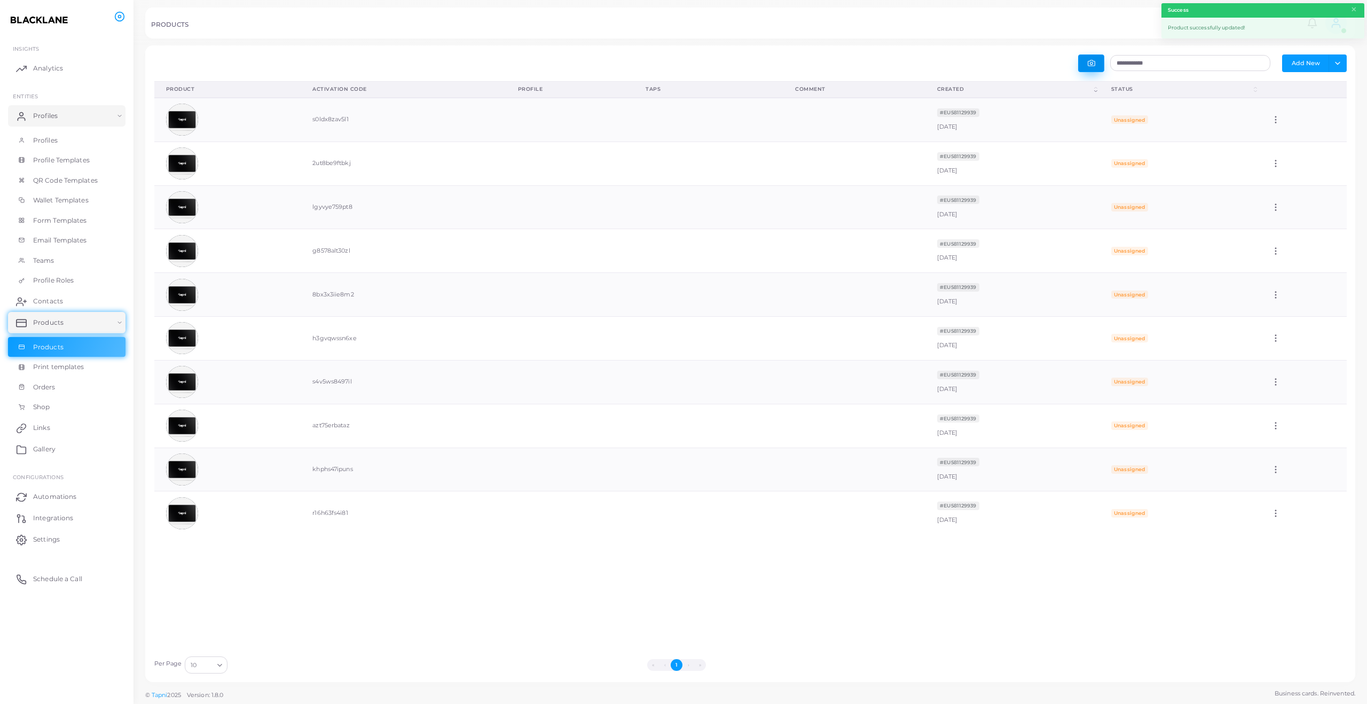
click at [1095, 66] on icon "button" at bounding box center [1091, 62] width 7 height 7
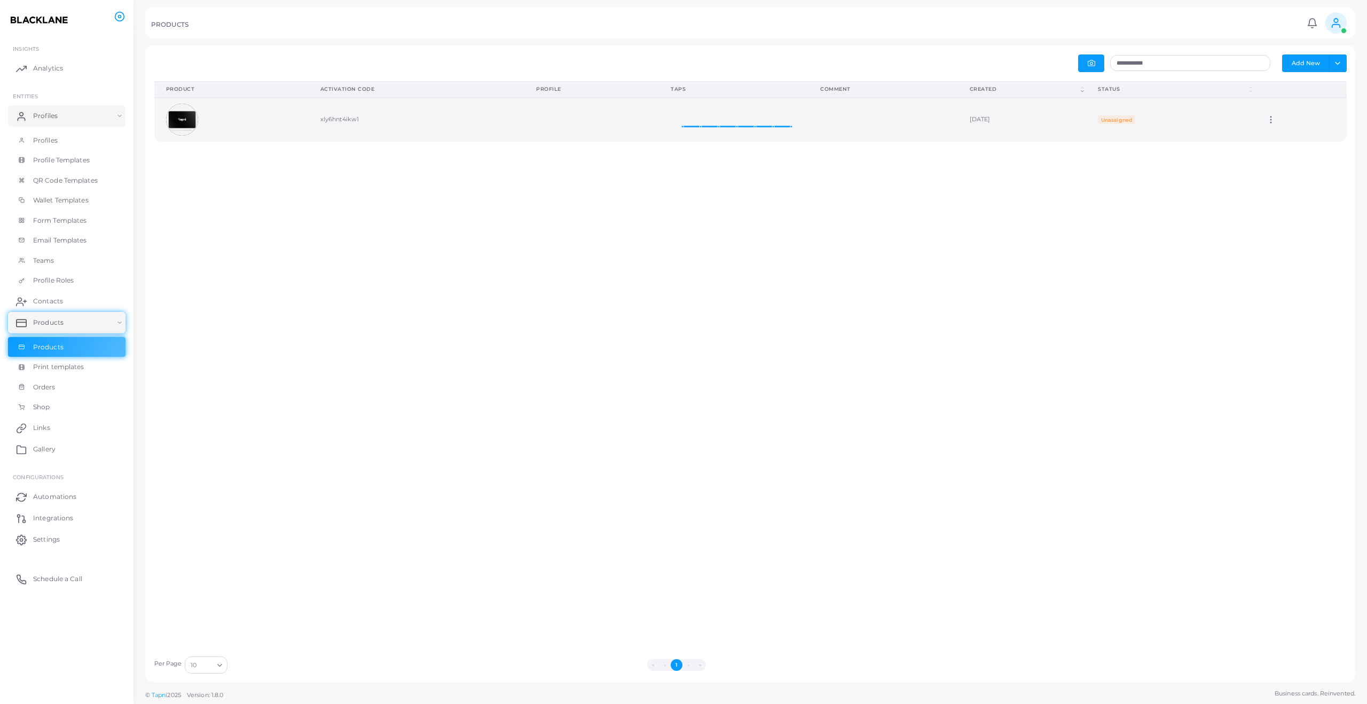
click at [1276, 122] on icon at bounding box center [1271, 120] width 10 height 10
click at [1284, 136] on link "Edit" at bounding box center [1312, 135] width 58 height 14
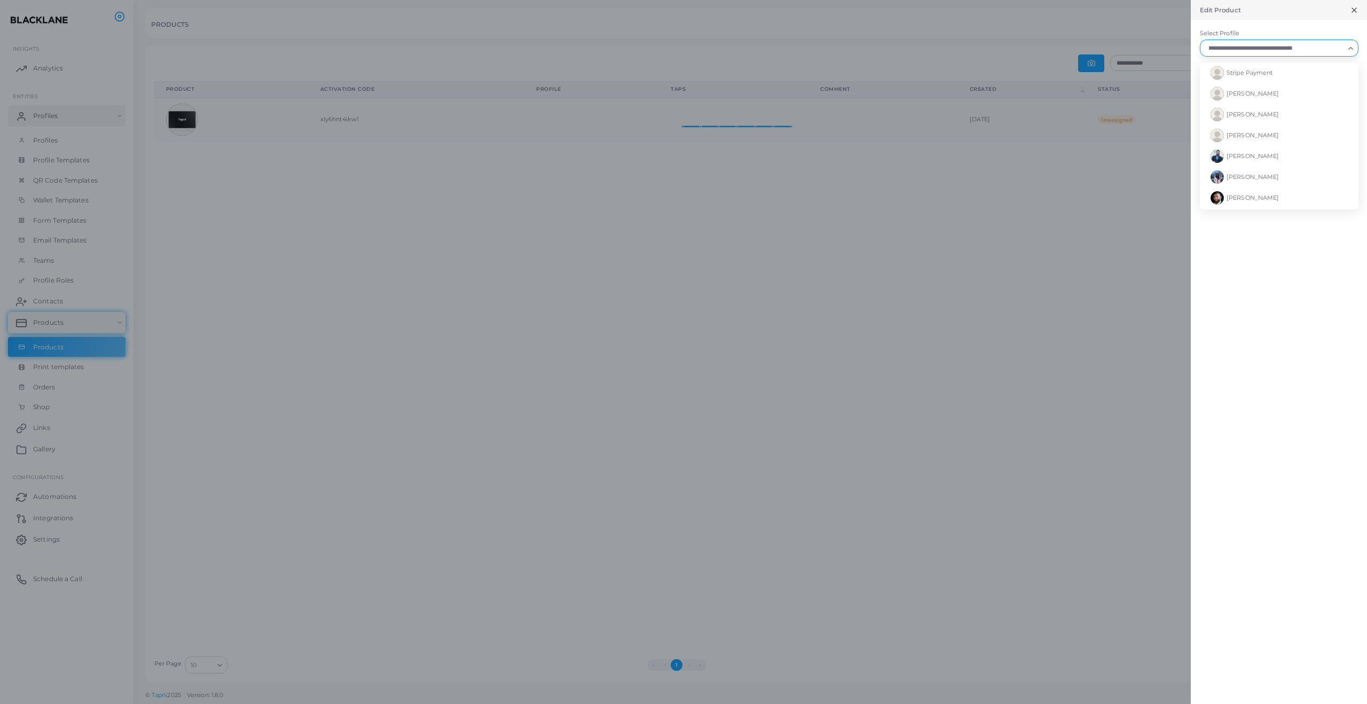
click at [1285, 45] on input "Select Profile" at bounding box center [1274, 48] width 139 height 12
click at [1275, 69] on li "Stripe Payment" at bounding box center [1279, 72] width 159 height 21
click at [1219, 106] on button "Edit" at bounding box center [1215, 108] width 31 height 16
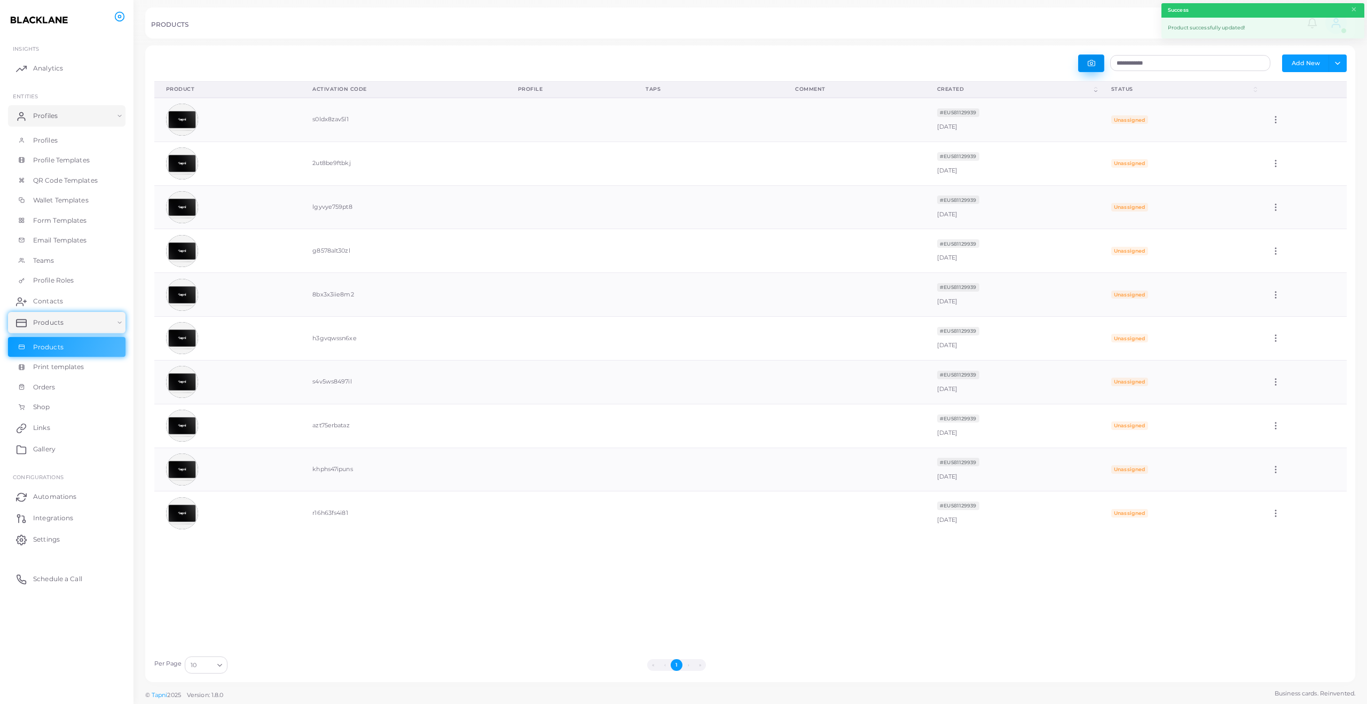
click at [1093, 65] on circle "button" at bounding box center [1091, 63] width 3 height 3
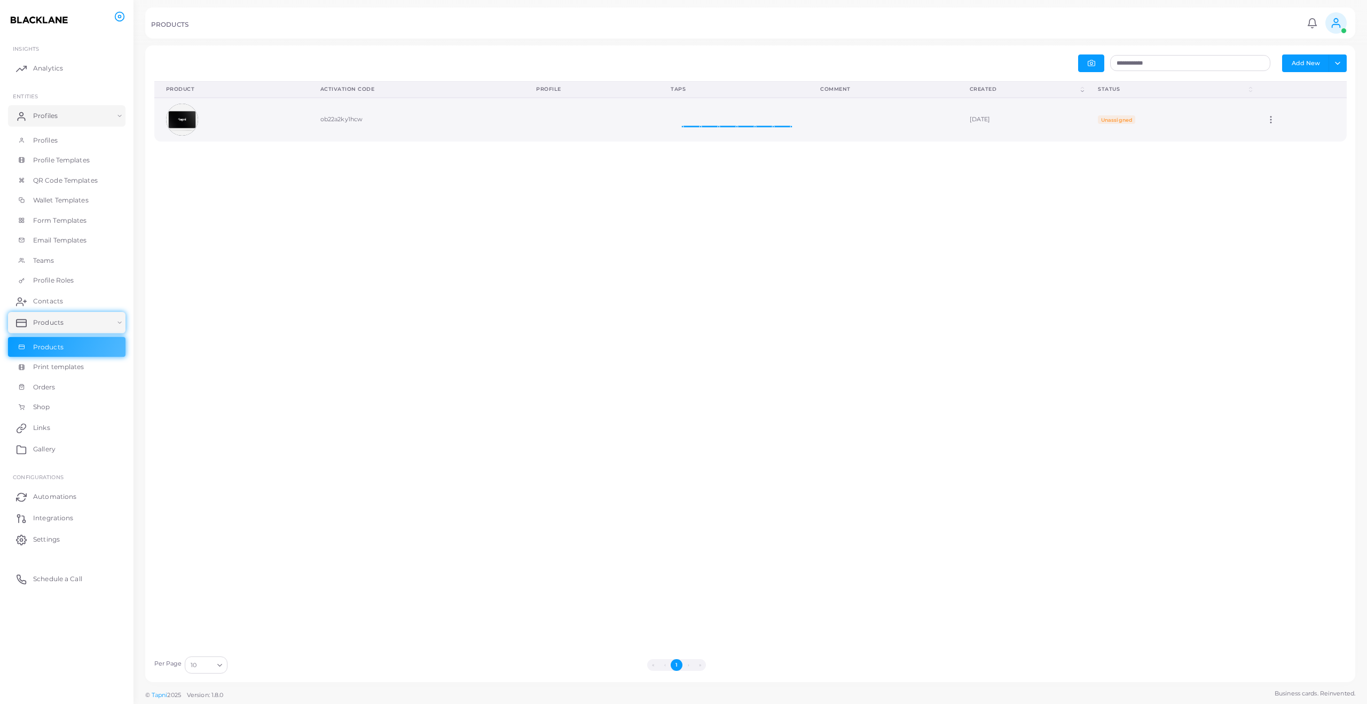
click at [1280, 113] on td "Edit" at bounding box center [1300, 120] width 92 height 44
click at [1276, 122] on icon at bounding box center [1271, 120] width 10 height 10
click at [1288, 137] on icon at bounding box center [1292, 135] width 9 height 9
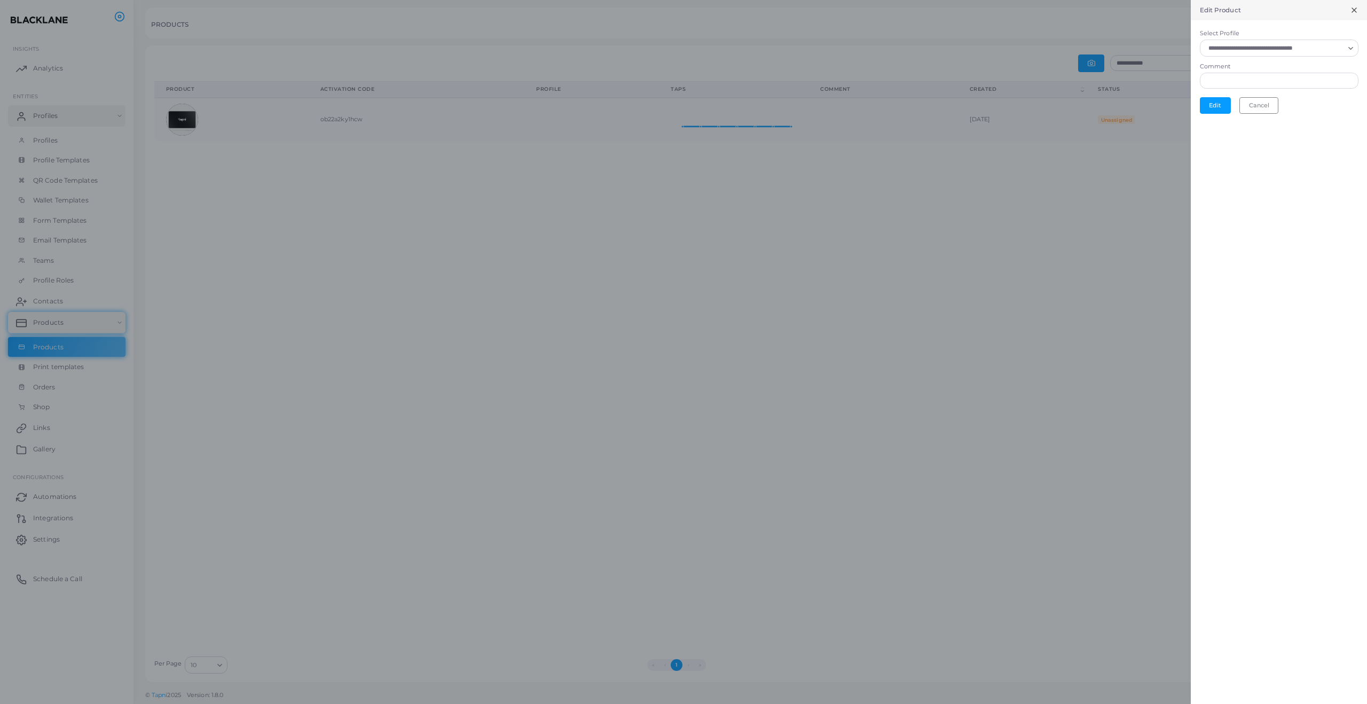
click at [1269, 48] on input "Select Profile" at bounding box center [1274, 48] width 139 height 12
click at [1264, 69] on span "Stripe Payment" at bounding box center [1250, 72] width 46 height 7
click at [1208, 111] on button "Edit" at bounding box center [1215, 108] width 31 height 16
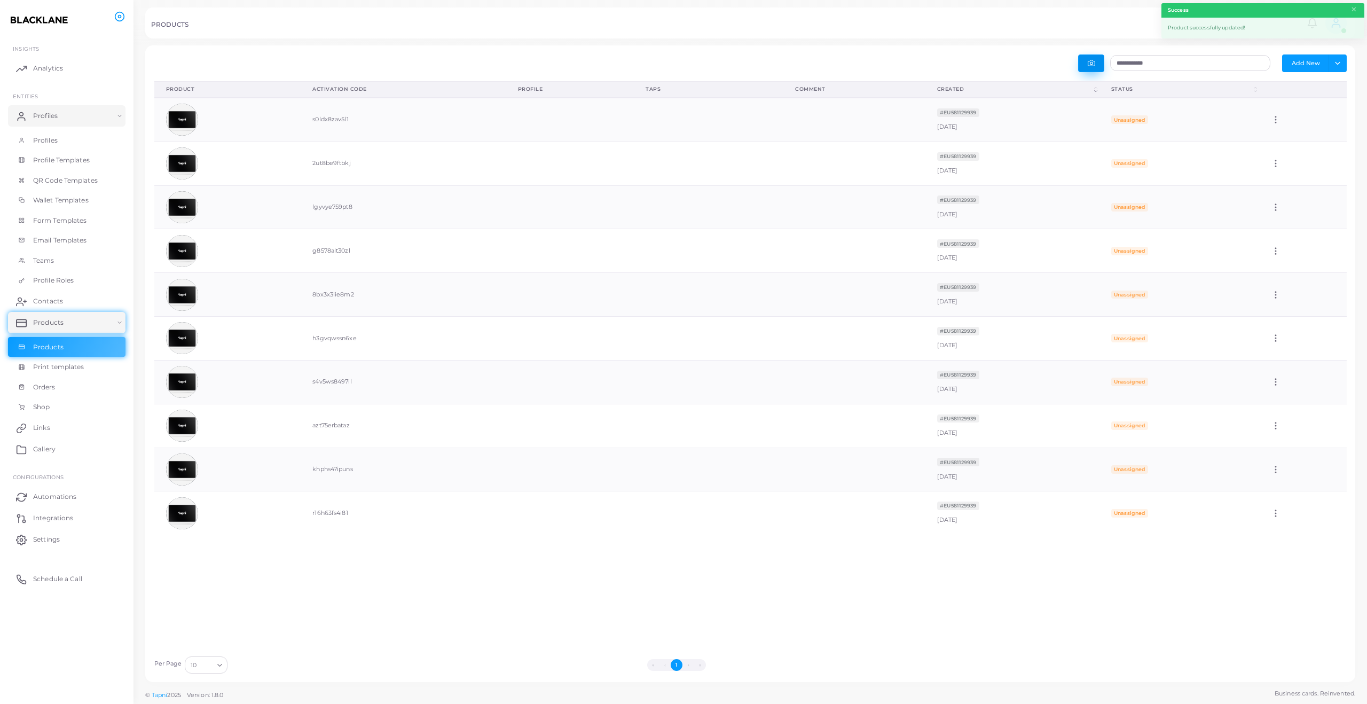
click at [1100, 66] on button "button" at bounding box center [1091, 63] width 26 height 18
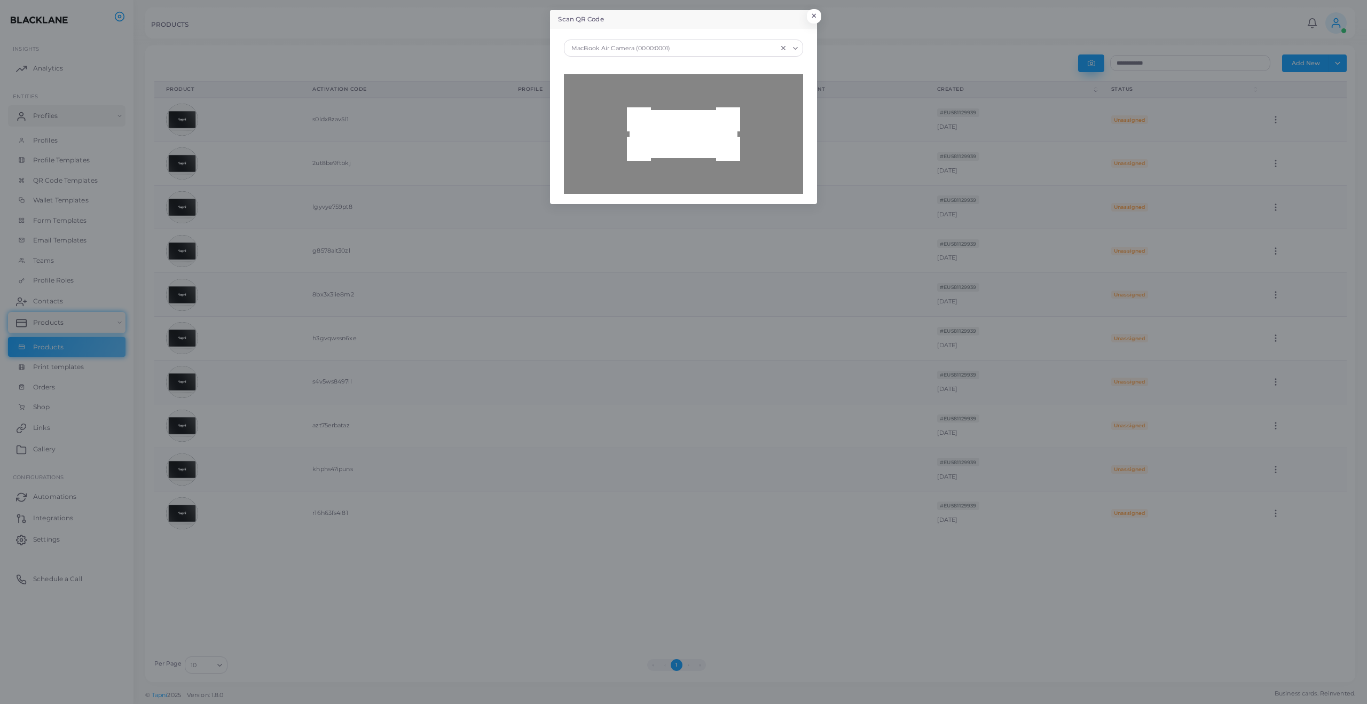
type input "**********"
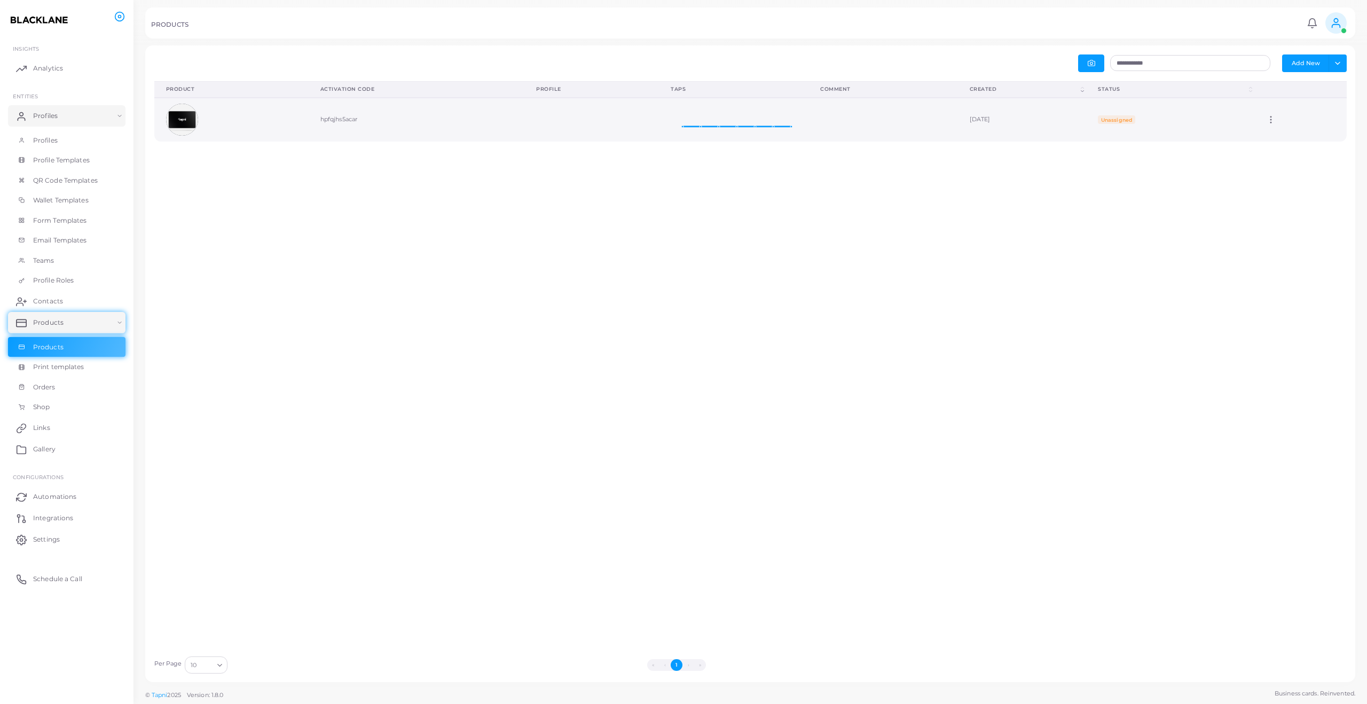
click at [1284, 113] on td "Edit" at bounding box center [1300, 120] width 92 height 44
click at [1276, 119] on icon at bounding box center [1271, 120] width 10 height 10
click at [1296, 128] on icon at bounding box center [1296, 132] width 9 height 9
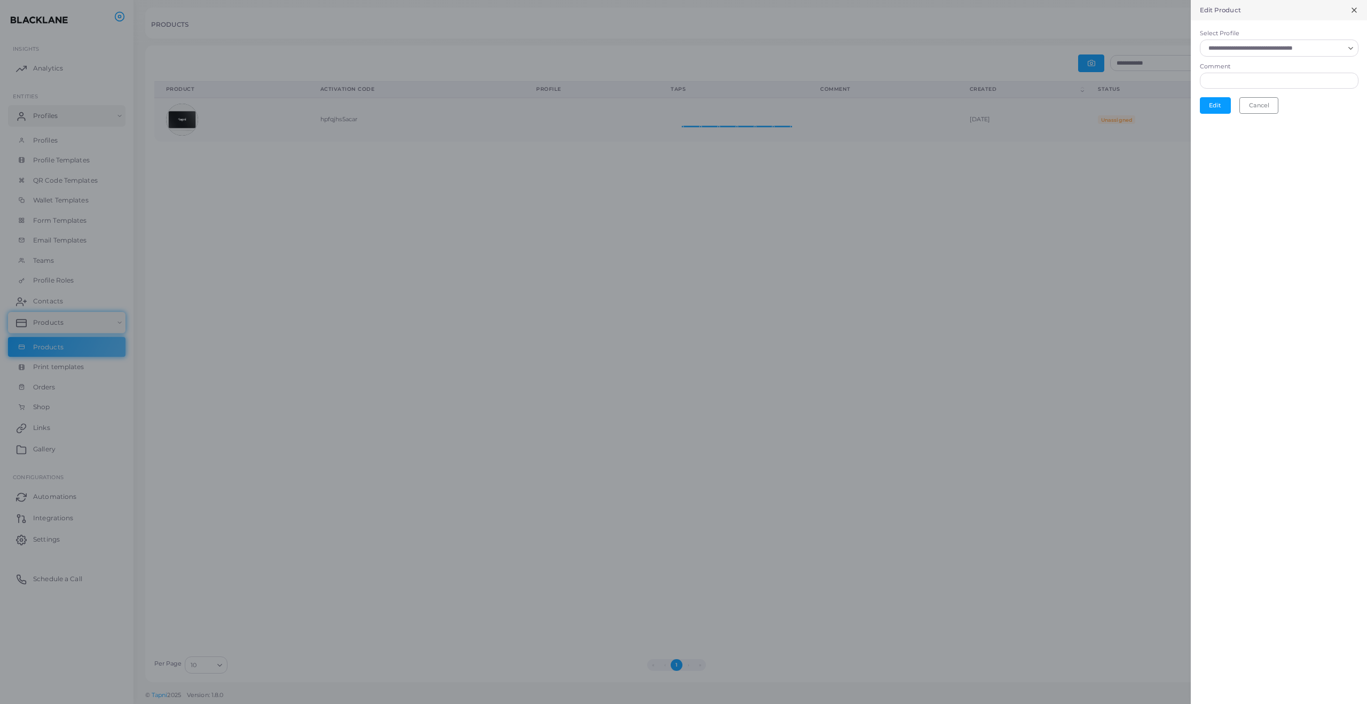
click at [1277, 56] on div "Loading..." at bounding box center [1279, 48] width 159 height 17
click at [1271, 71] on span "Stripe Payment" at bounding box center [1250, 72] width 46 height 7
click at [1220, 107] on button "Edit" at bounding box center [1215, 108] width 31 height 16
